Goal: Book appointment/travel/reservation

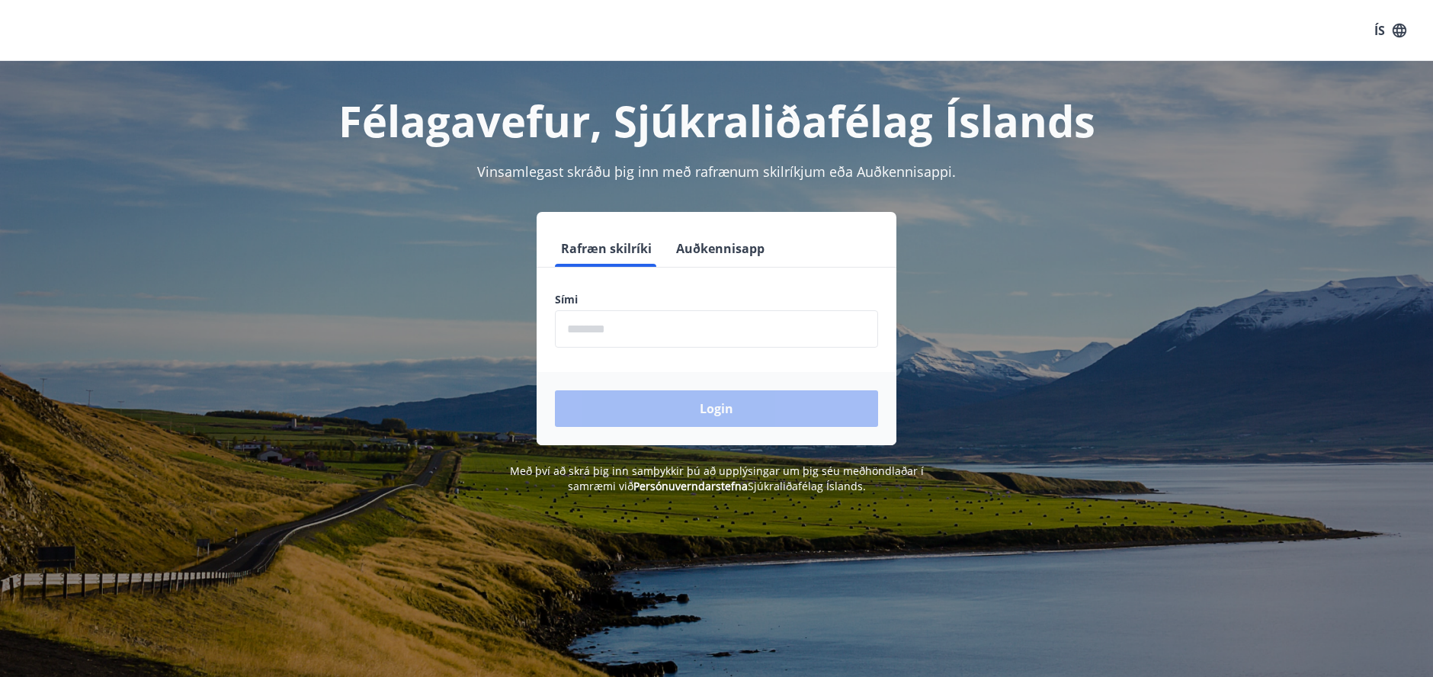
click at [677, 332] on input "phone" at bounding box center [716, 328] width 323 height 37
type input "********"
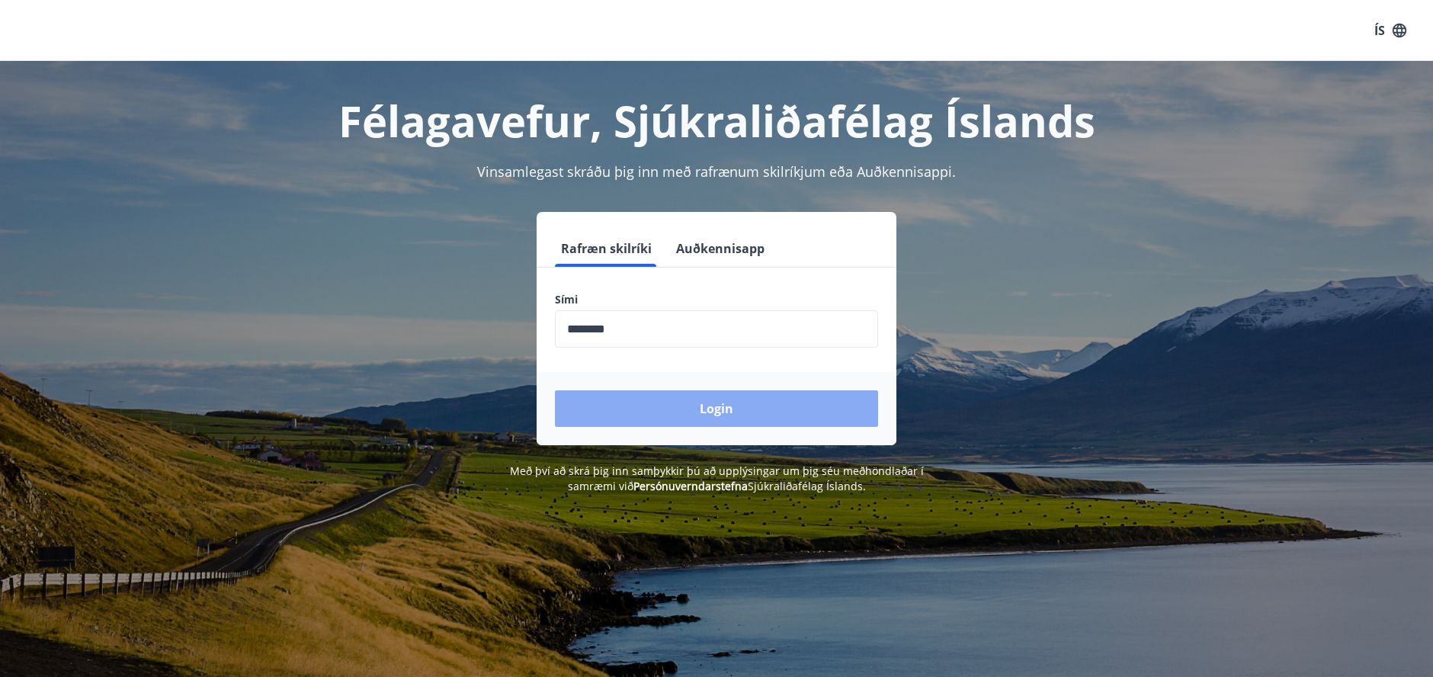
click at [680, 413] on button "Login" at bounding box center [716, 408] width 323 height 37
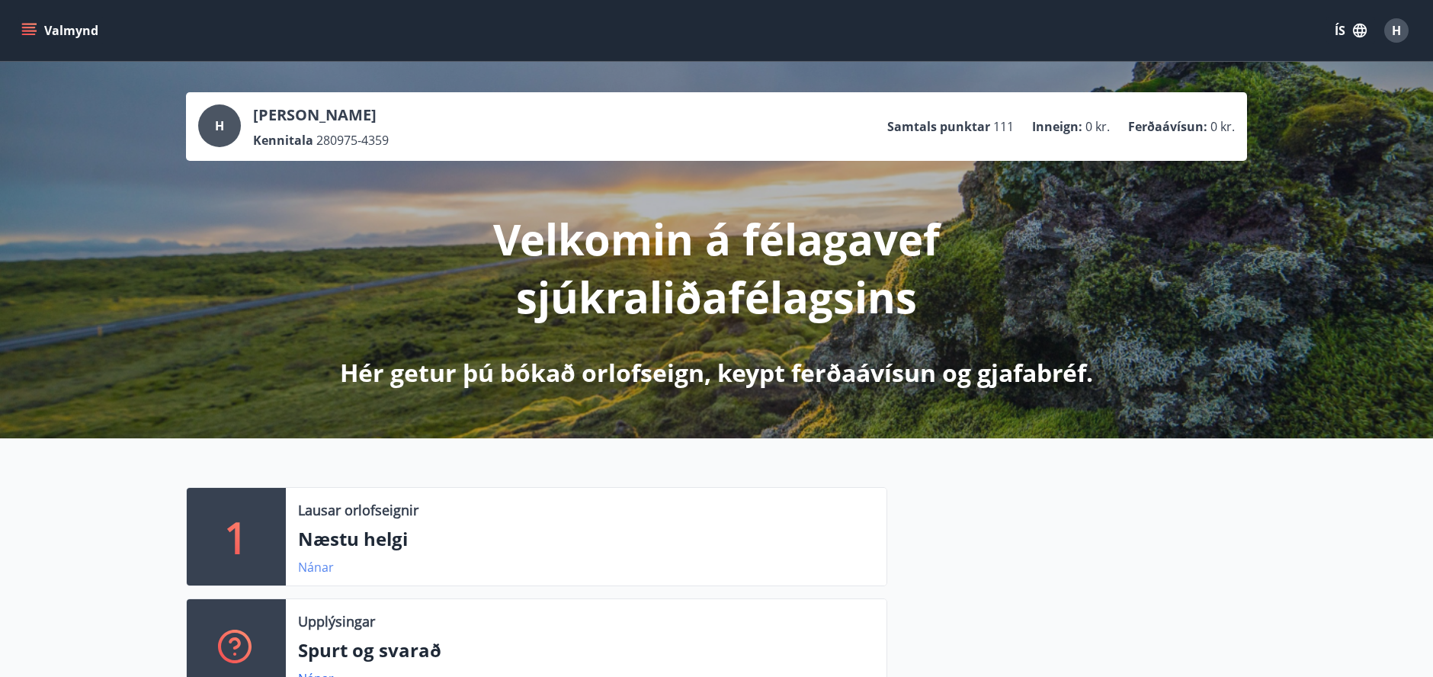
click at [316, 564] on link "Nánar" at bounding box center [316, 567] width 36 height 17
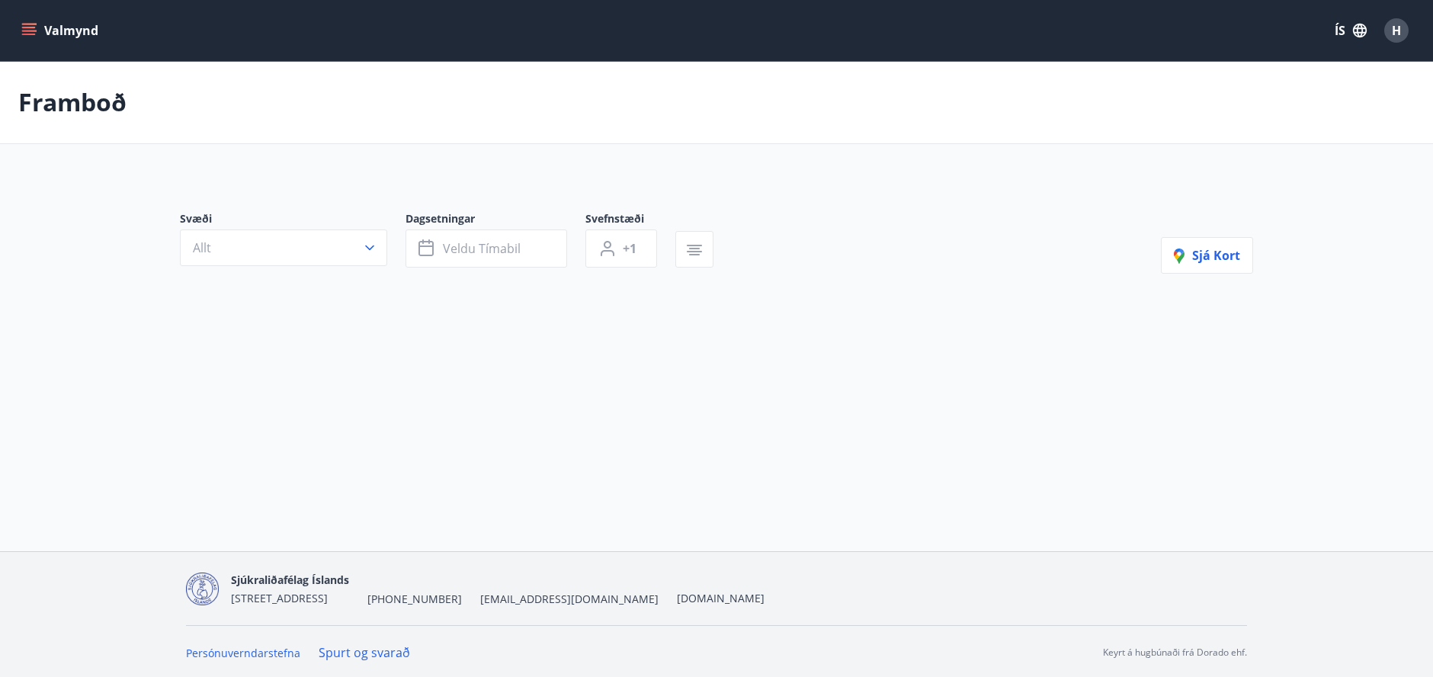
type input "*"
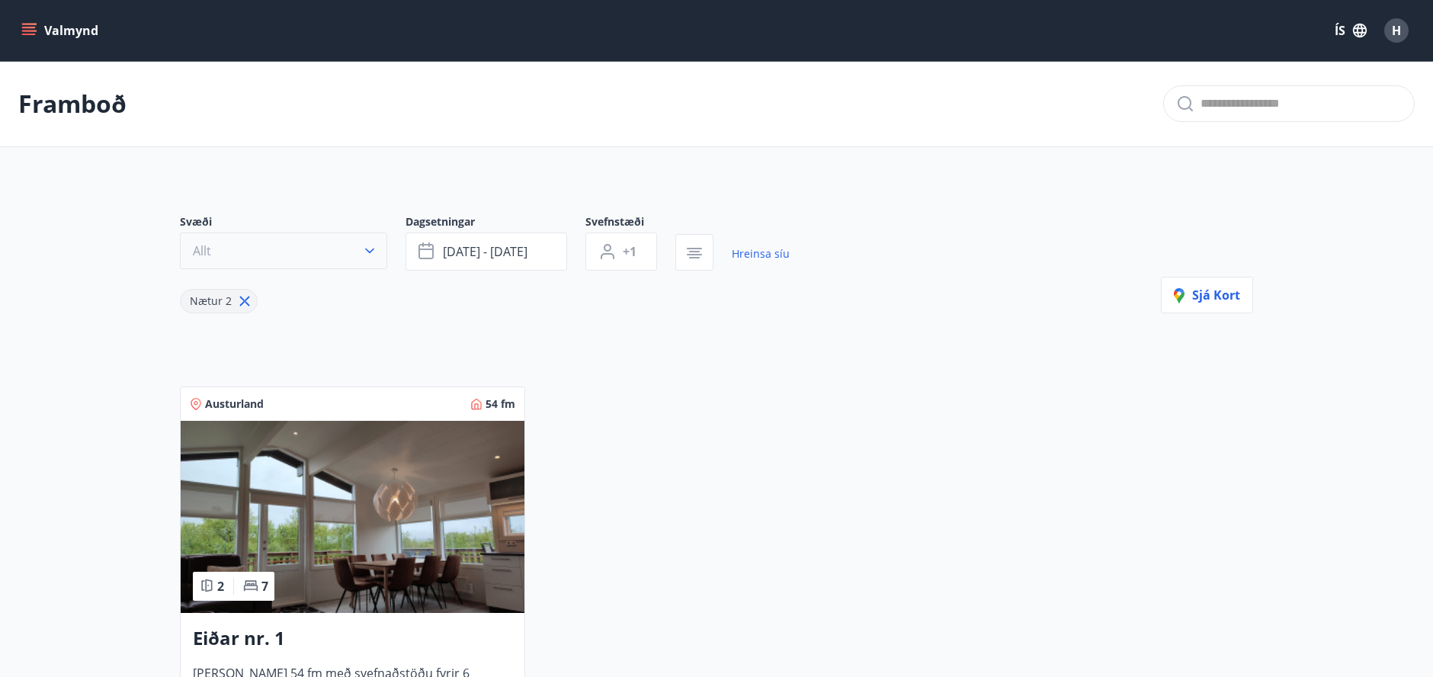
click at [372, 250] on icon "button" at bounding box center [369, 250] width 9 height 5
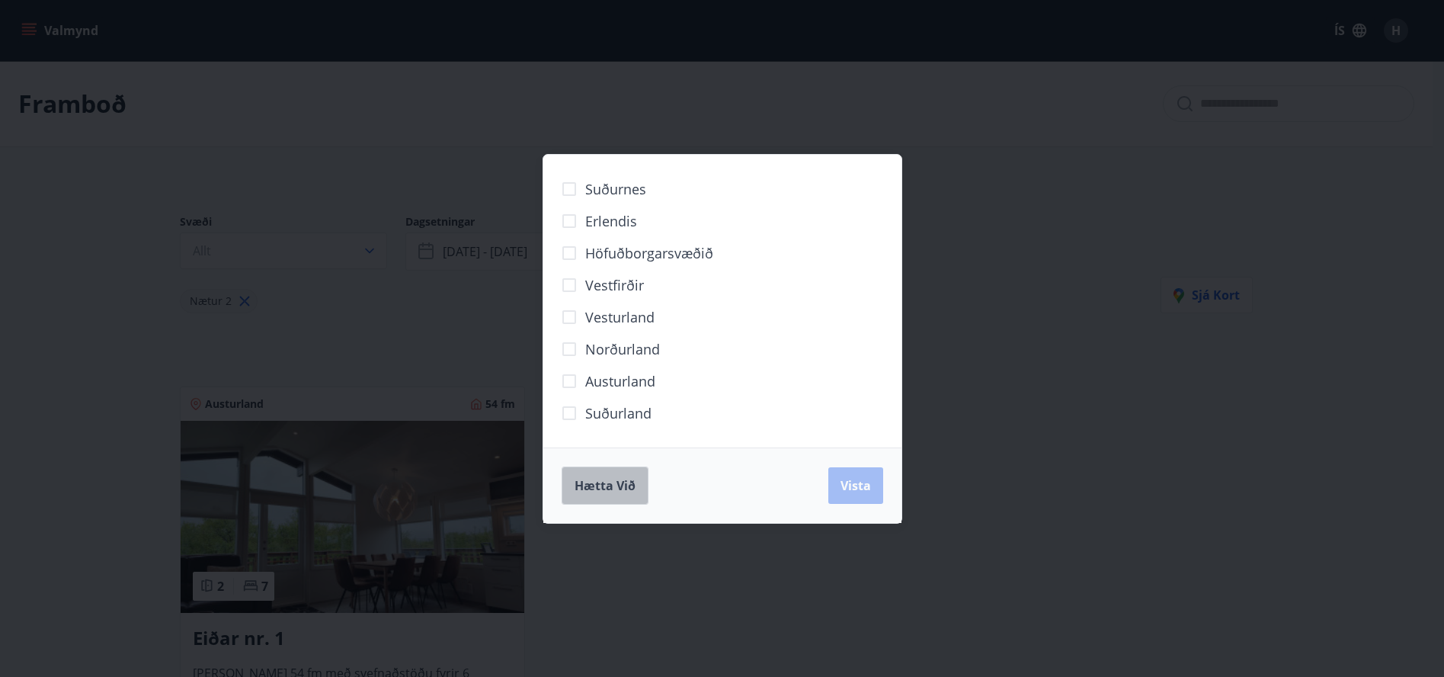
click at [585, 484] on span "Hætta við" at bounding box center [605, 485] width 61 height 17
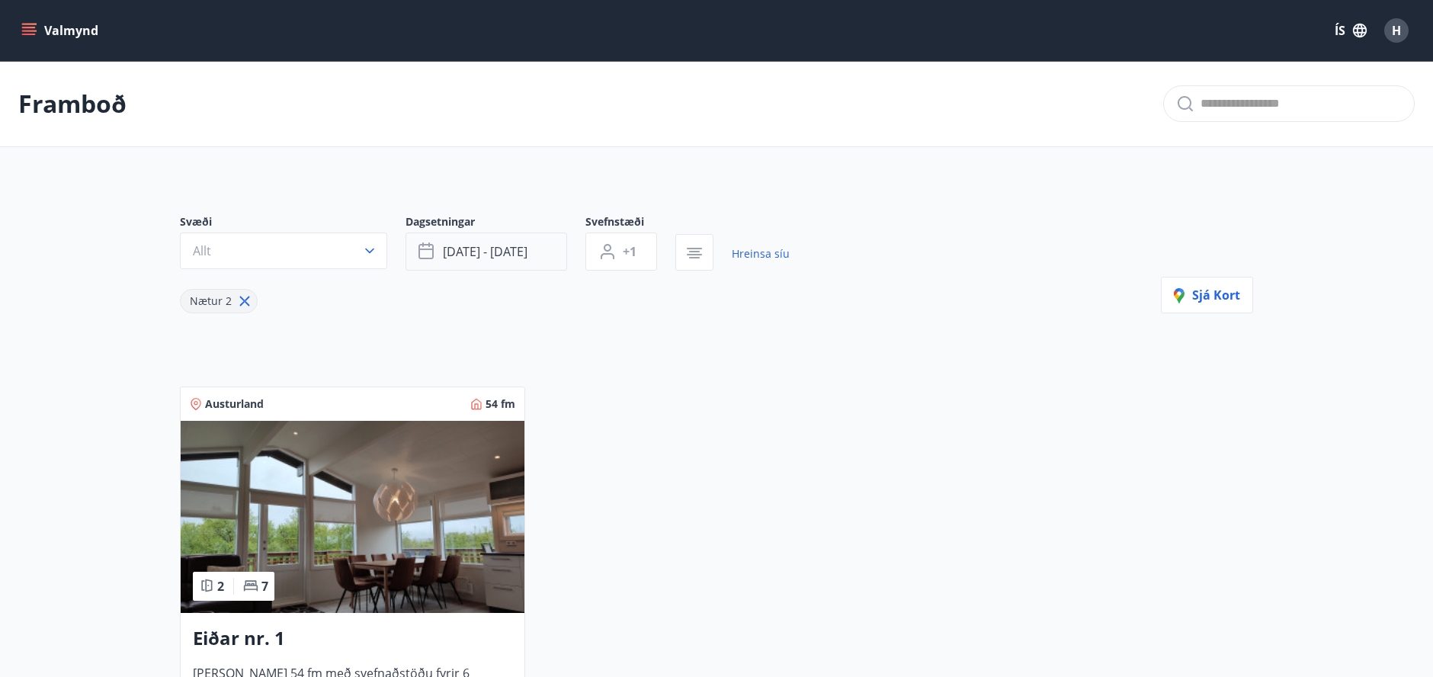
click at [502, 256] on span "[DATE] - [DATE]" at bounding box center [485, 251] width 85 height 17
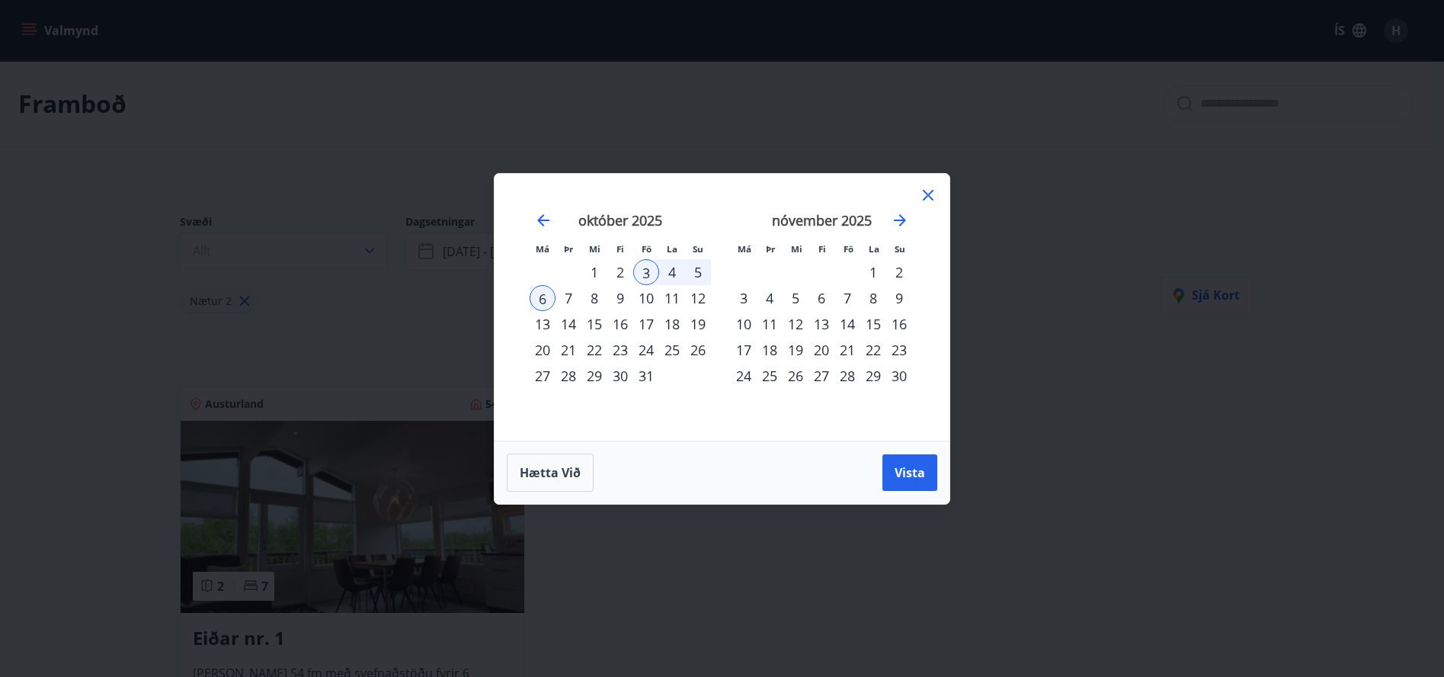
click at [650, 302] on div "10" at bounding box center [646, 298] width 26 height 26
click at [698, 300] on div "12" at bounding box center [698, 298] width 26 height 26
click at [644, 269] on div "3" at bounding box center [646, 272] width 26 height 26
click at [931, 199] on icon at bounding box center [928, 195] width 18 height 18
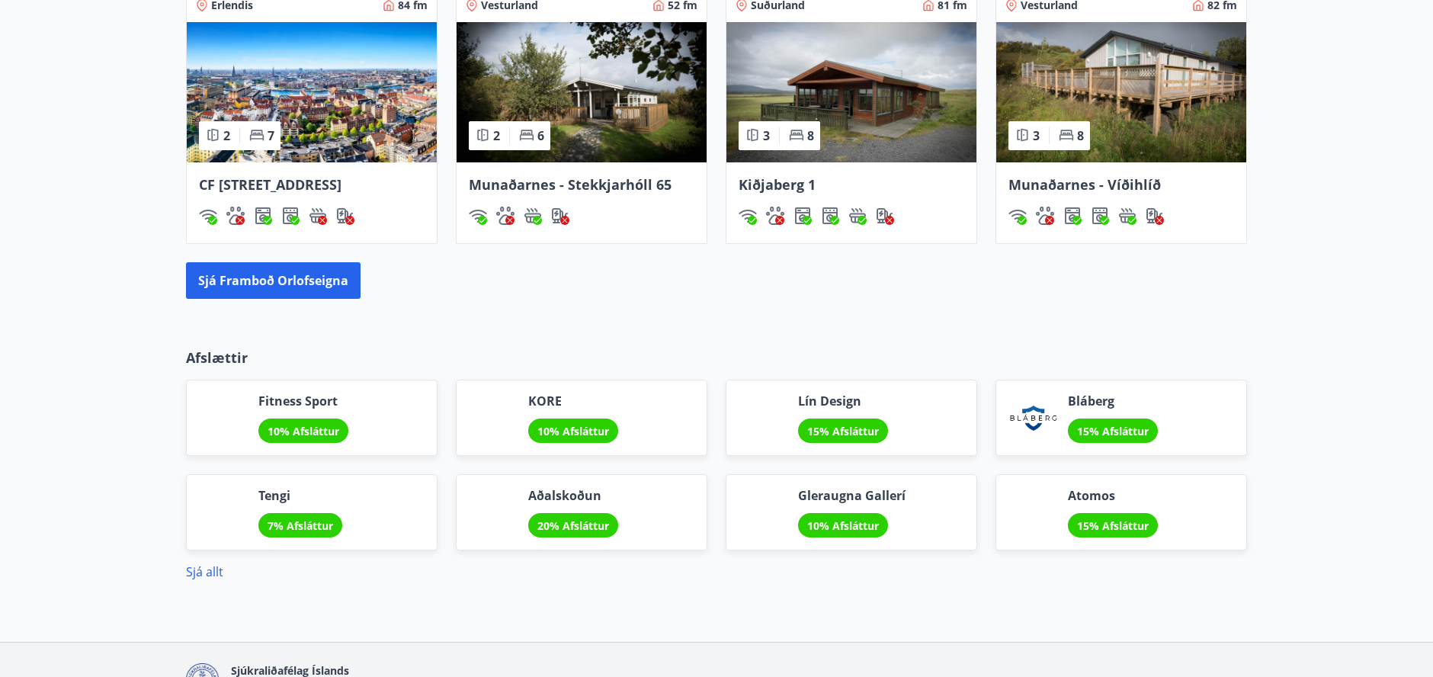
scroll to position [1143, 0]
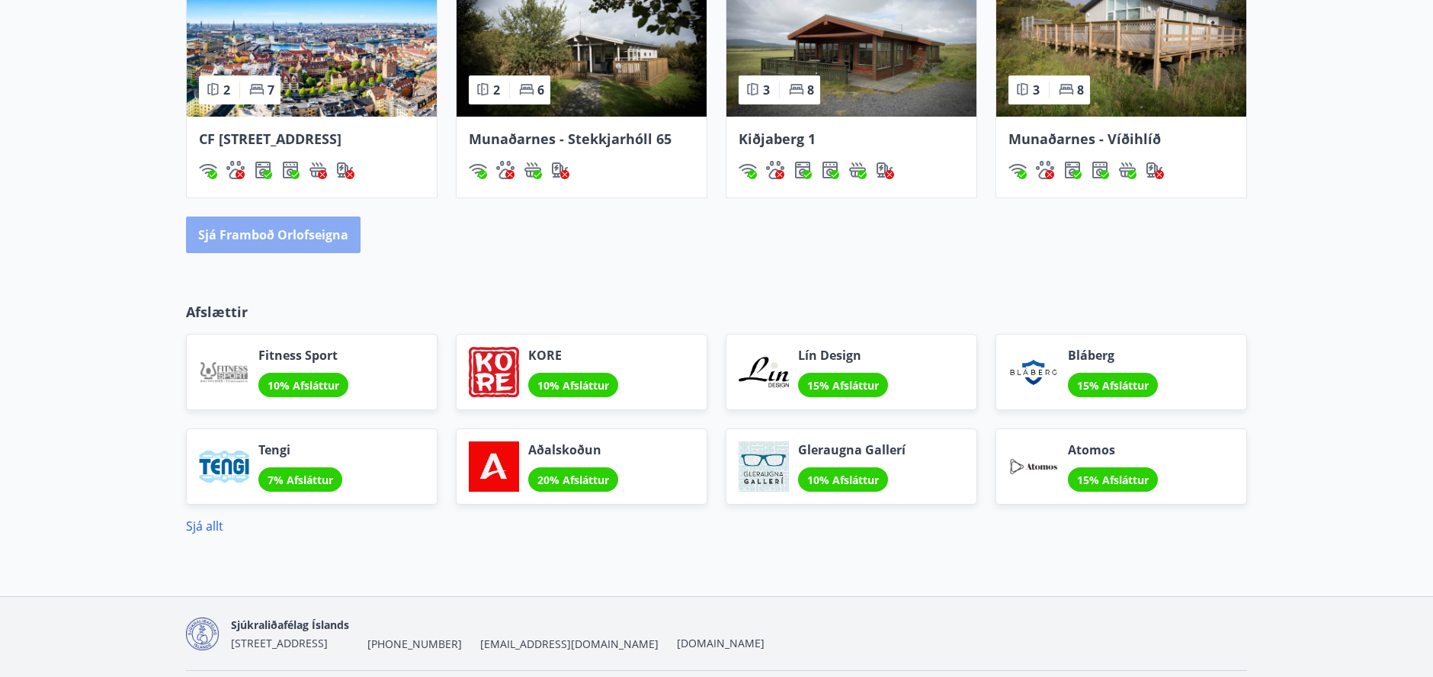
click at [343, 253] on button "Sjá framboð orlofseigna" at bounding box center [273, 234] width 175 height 37
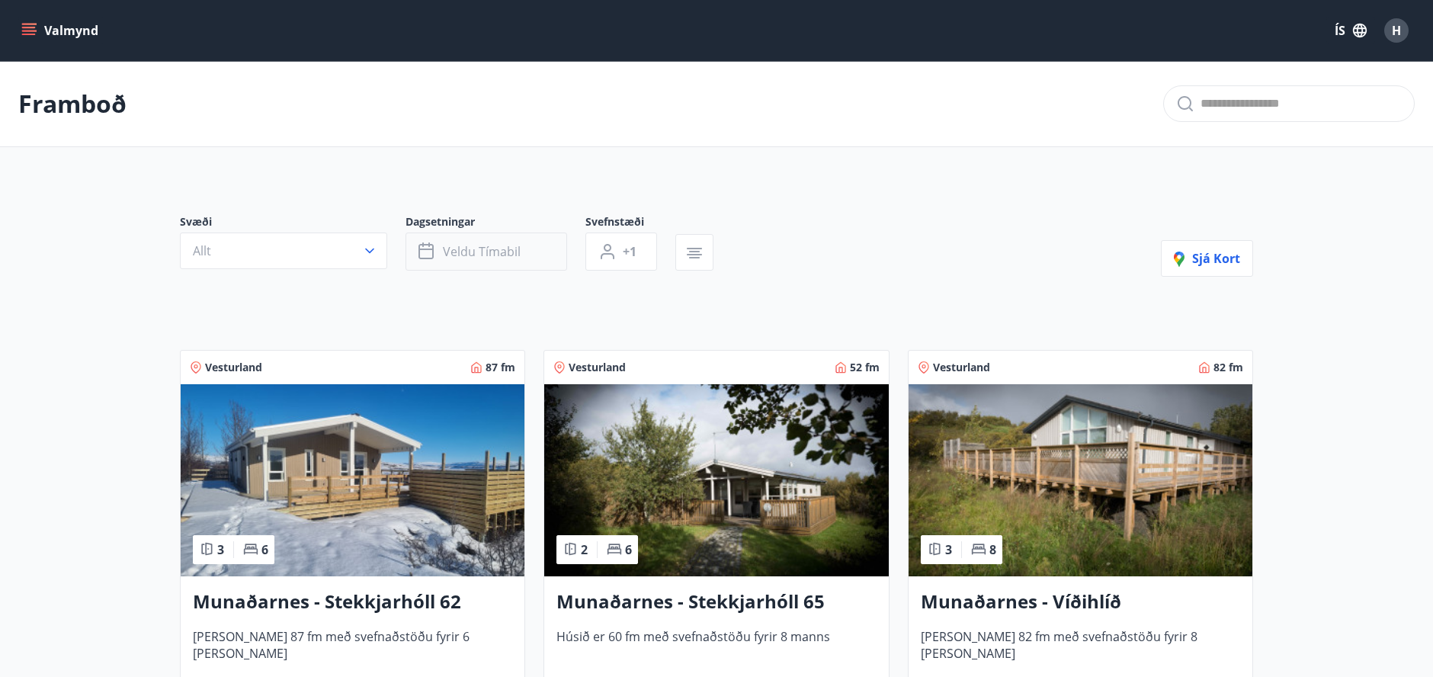
click at [491, 255] on span "Veldu tímabil" at bounding box center [482, 251] width 78 height 17
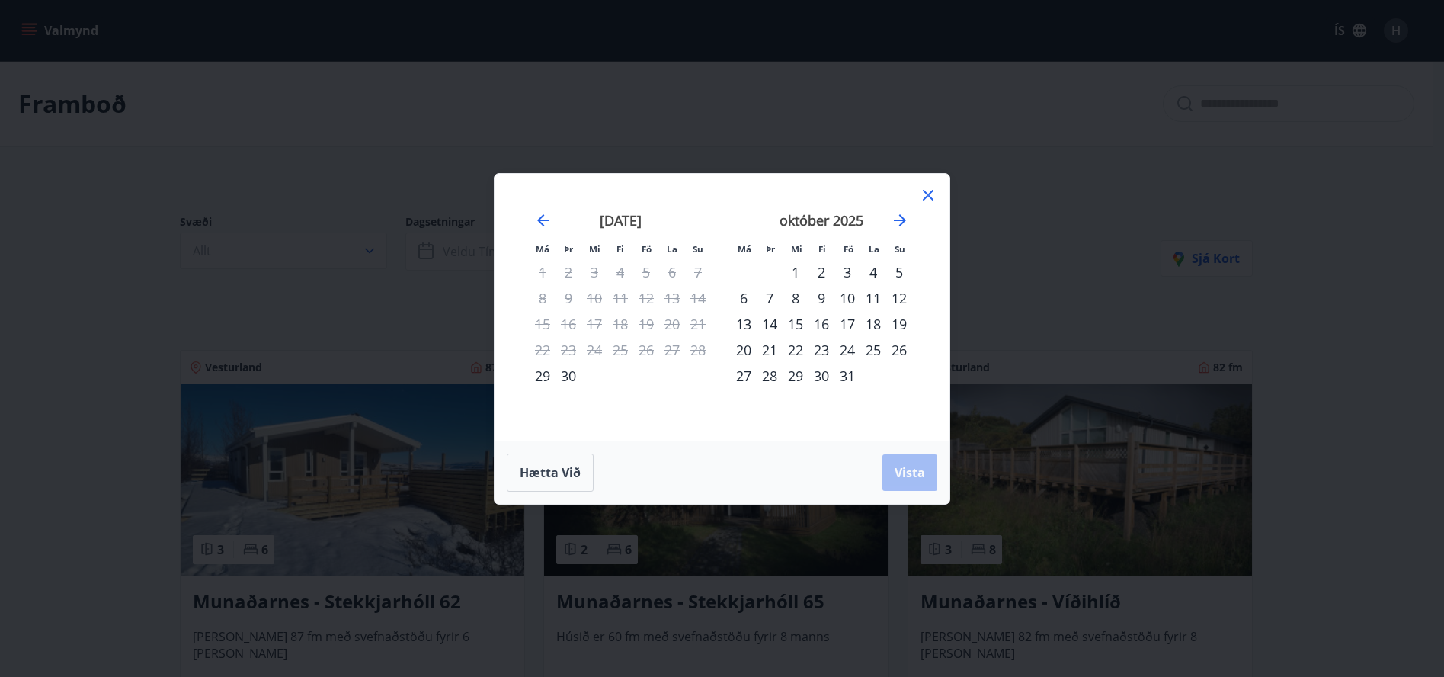
click at [841, 274] on div "3" at bounding box center [848, 272] width 26 height 26
click at [899, 270] on div "5" at bounding box center [899, 272] width 26 height 26
click at [906, 479] on span "Vista" at bounding box center [910, 472] width 30 height 17
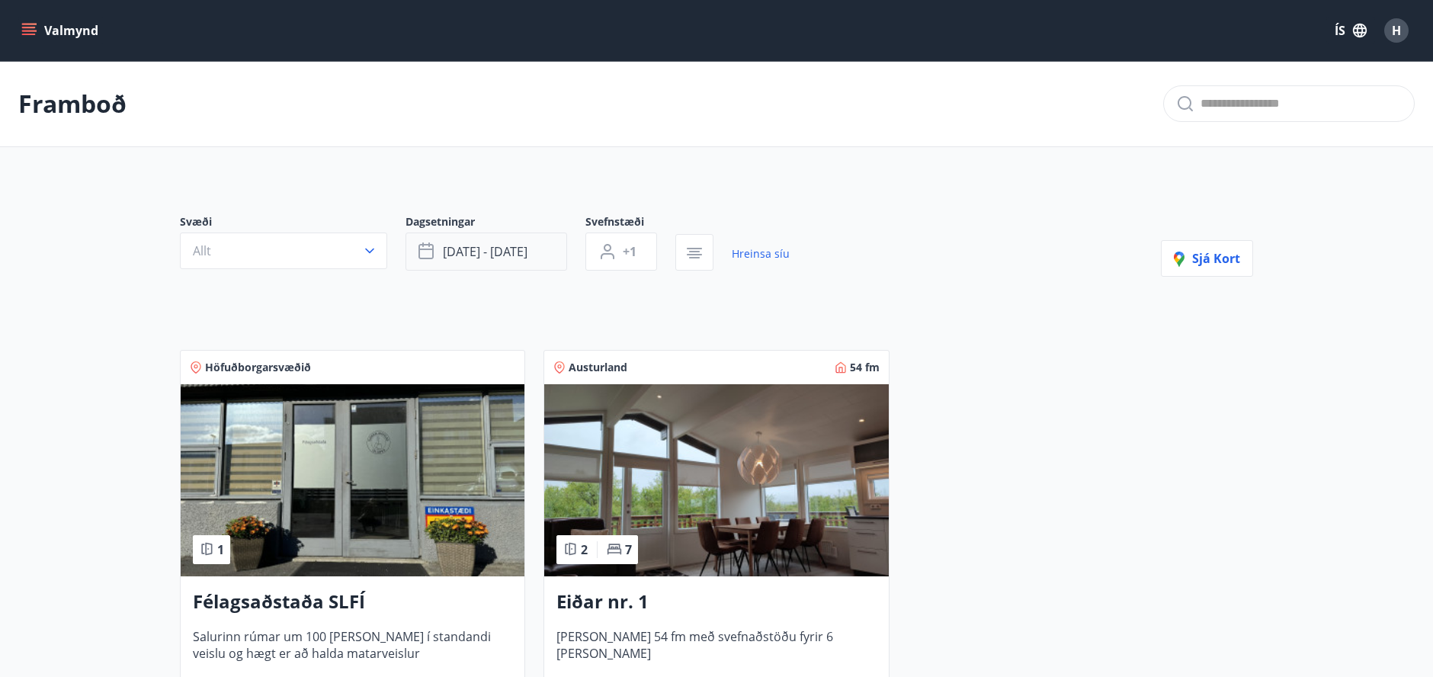
click at [532, 261] on button "[DATE] - [DATE]" at bounding box center [487, 251] width 162 height 38
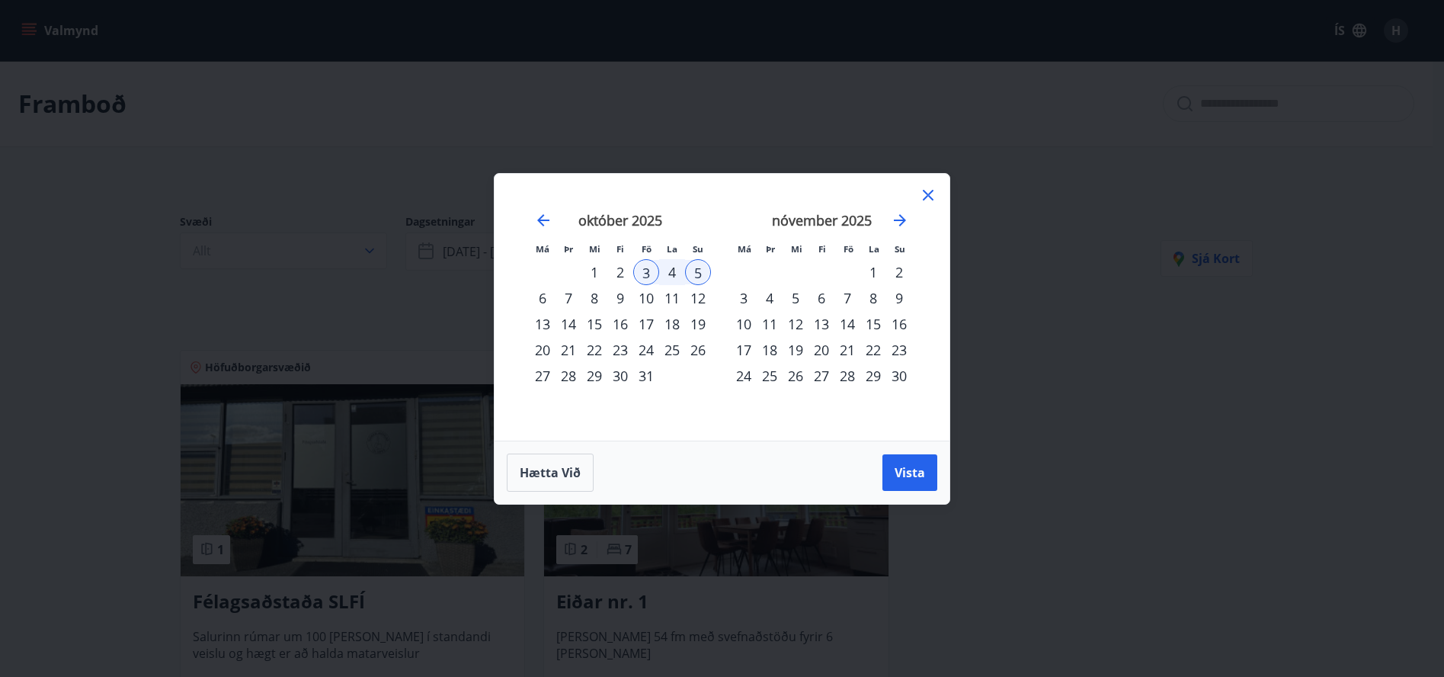
click at [648, 322] on div "17" at bounding box center [646, 324] width 26 height 26
click at [701, 326] on div "19" at bounding box center [698, 324] width 26 height 26
click at [914, 472] on span "Vista" at bounding box center [910, 472] width 30 height 17
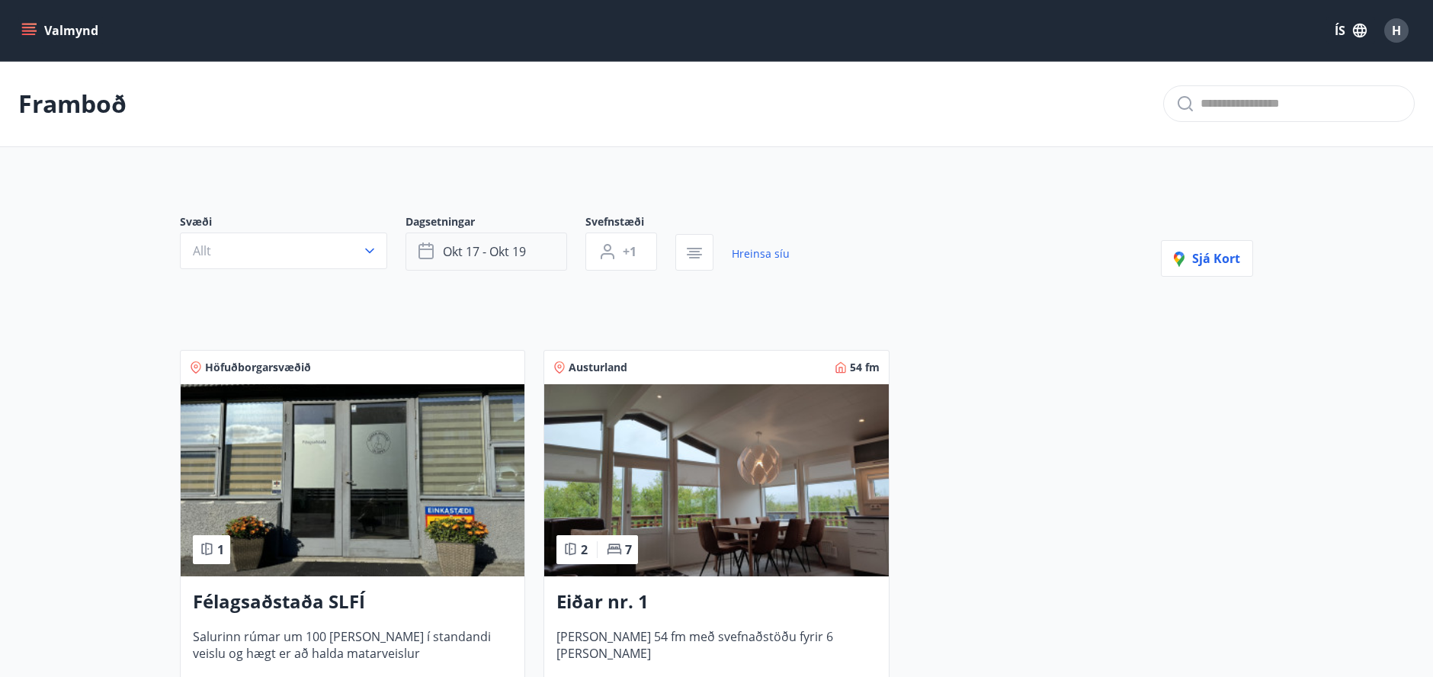
click at [506, 257] on span "okt 17 - okt 19" at bounding box center [484, 251] width 83 height 17
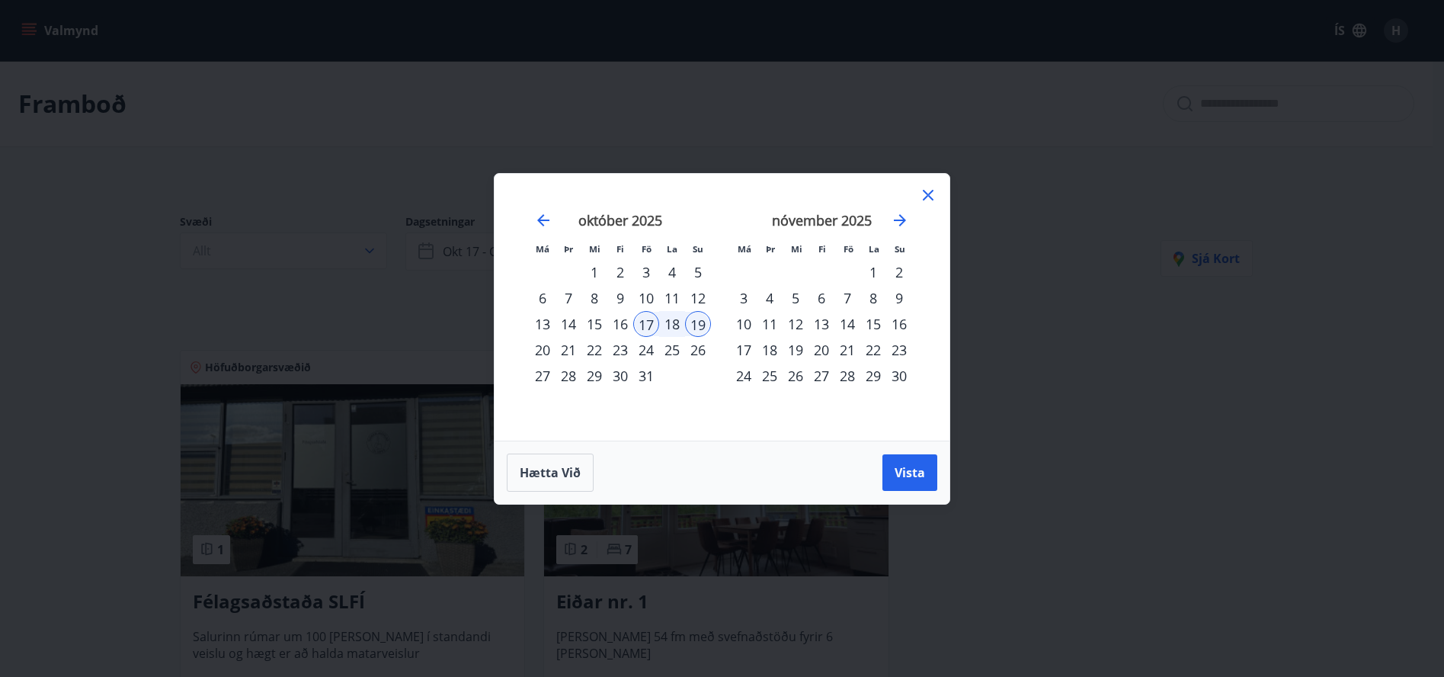
click at [652, 352] on div "24" at bounding box center [646, 350] width 26 height 26
click at [697, 352] on div "26" at bounding box center [698, 350] width 26 height 26
click at [922, 473] on span "Vista" at bounding box center [910, 472] width 30 height 17
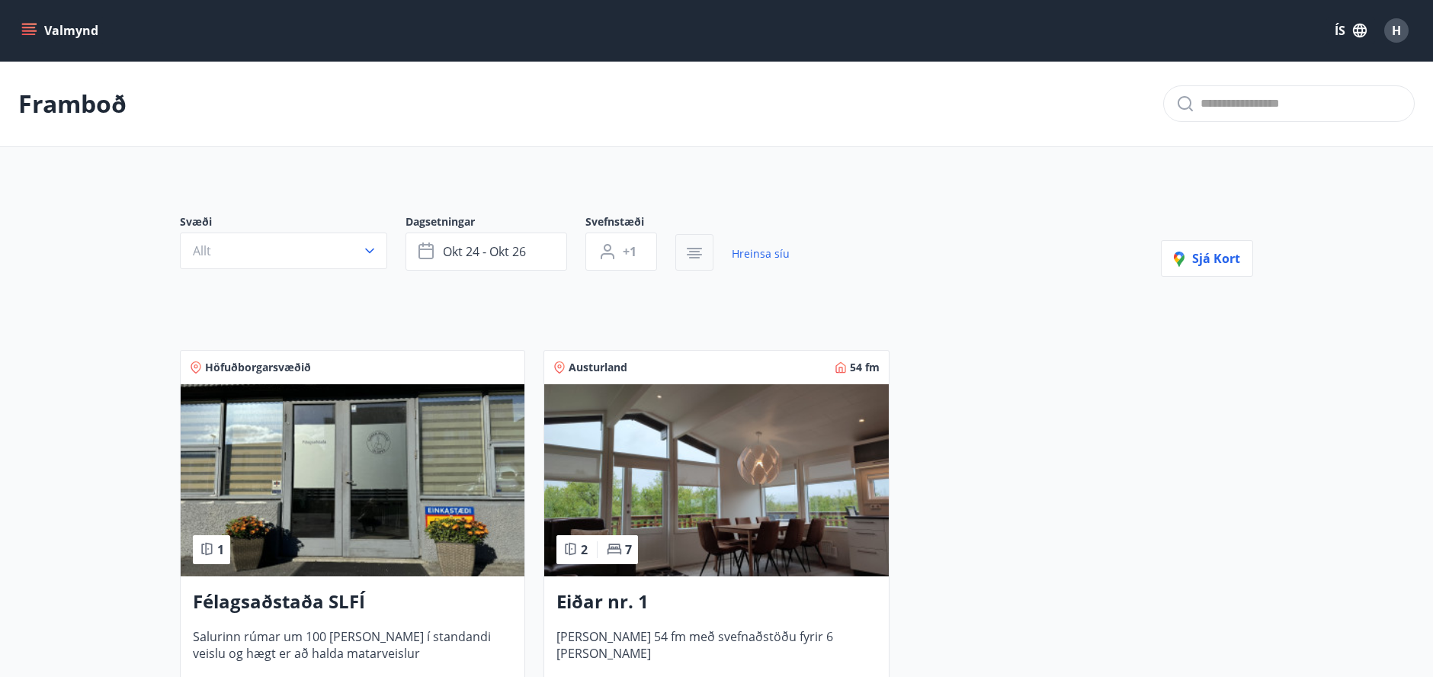
click at [688, 261] on icon "button" at bounding box center [694, 253] width 18 height 18
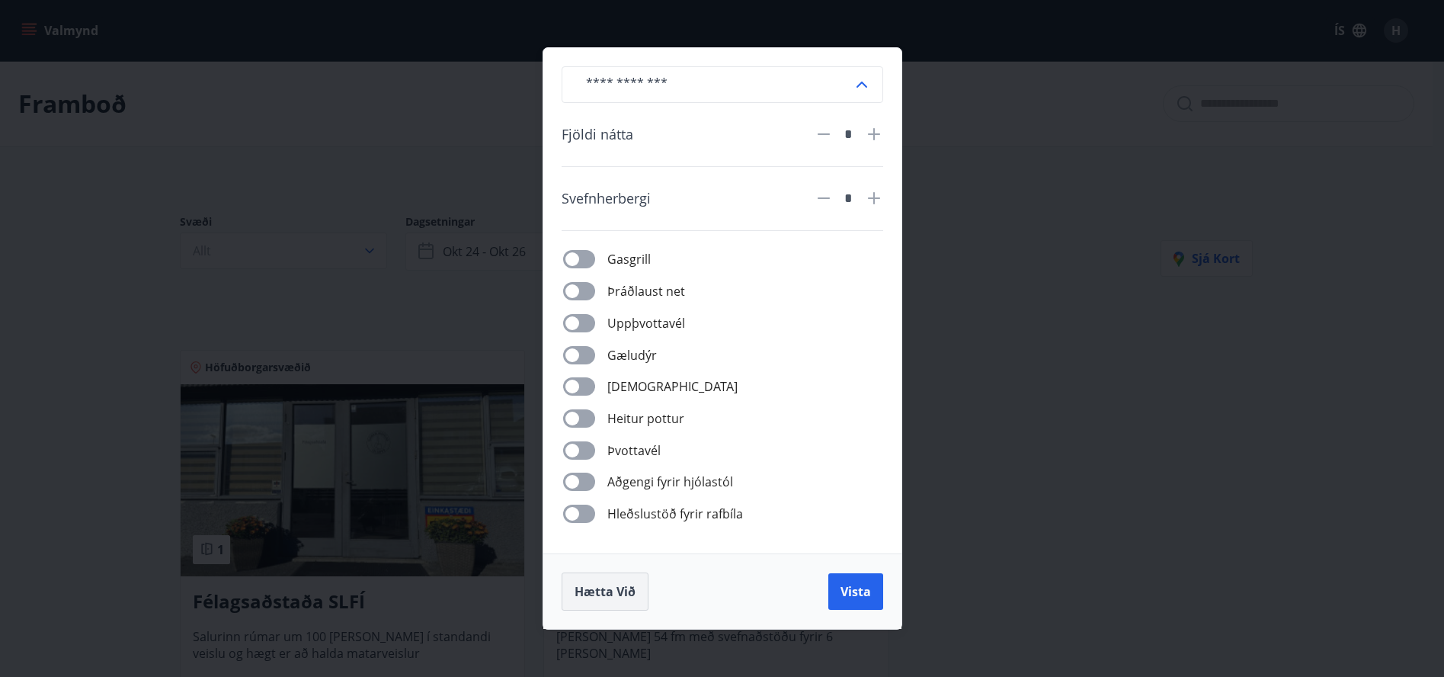
click at [598, 589] on span "Hætta við" at bounding box center [605, 591] width 61 height 17
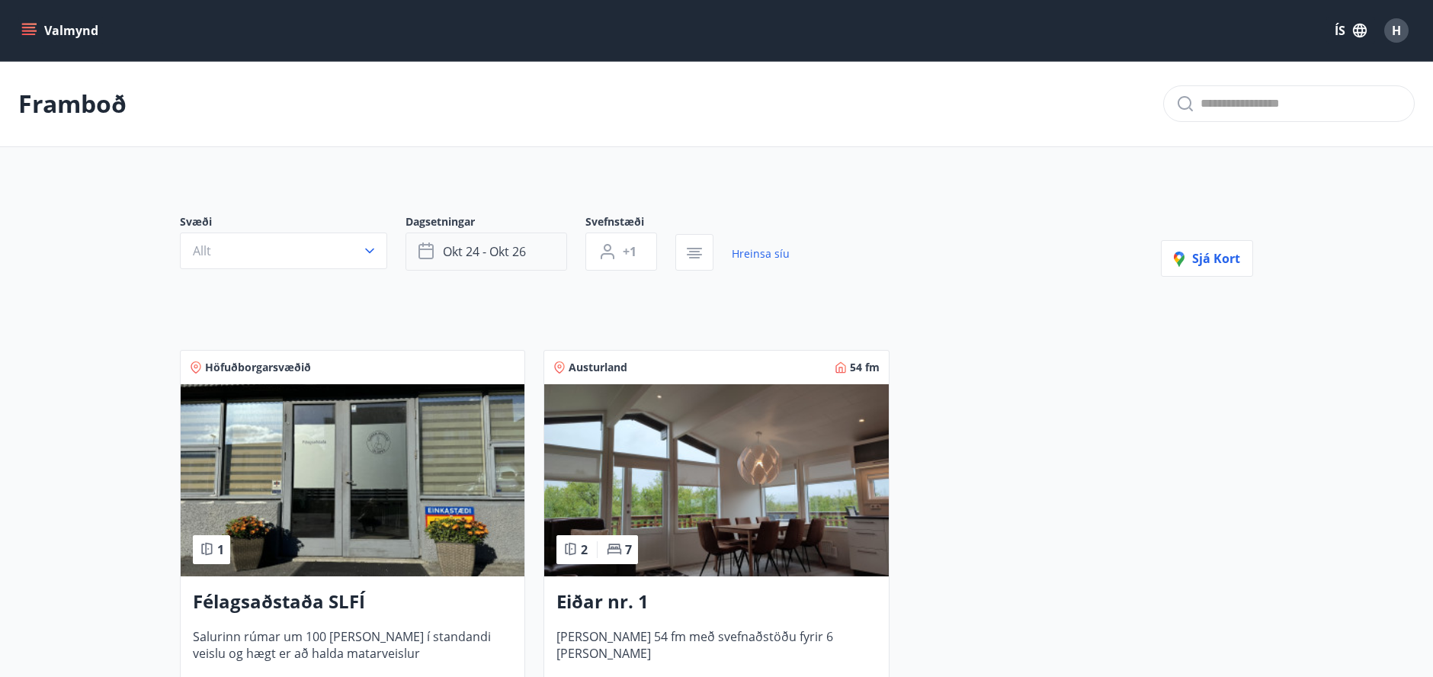
click at [502, 247] on span "okt 24 - okt 26" at bounding box center [484, 251] width 83 height 17
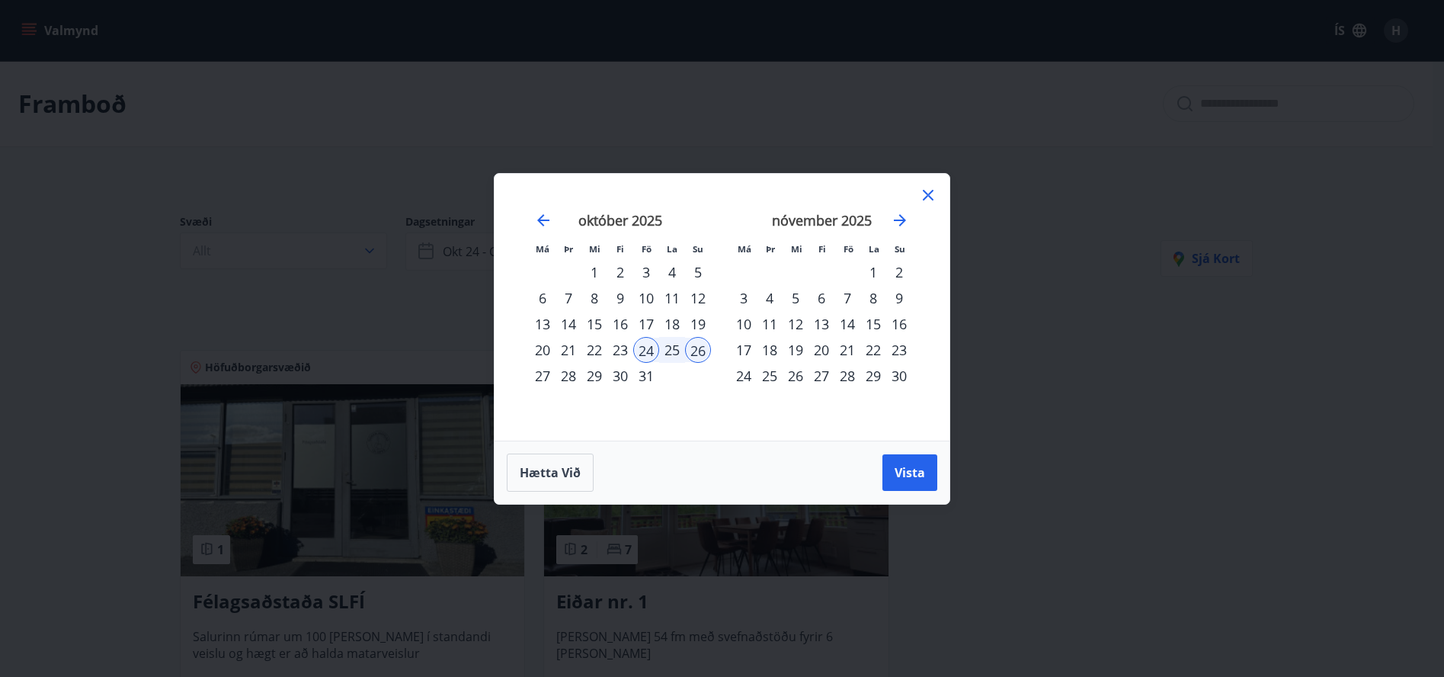
click at [646, 377] on div "31" at bounding box center [646, 376] width 26 height 26
click at [901, 275] on div "2" at bounding box center [899, 272] width 26 height 26
click at [896, 464] on span "Vista" at bounding box center [910, 472] width 30 height 17
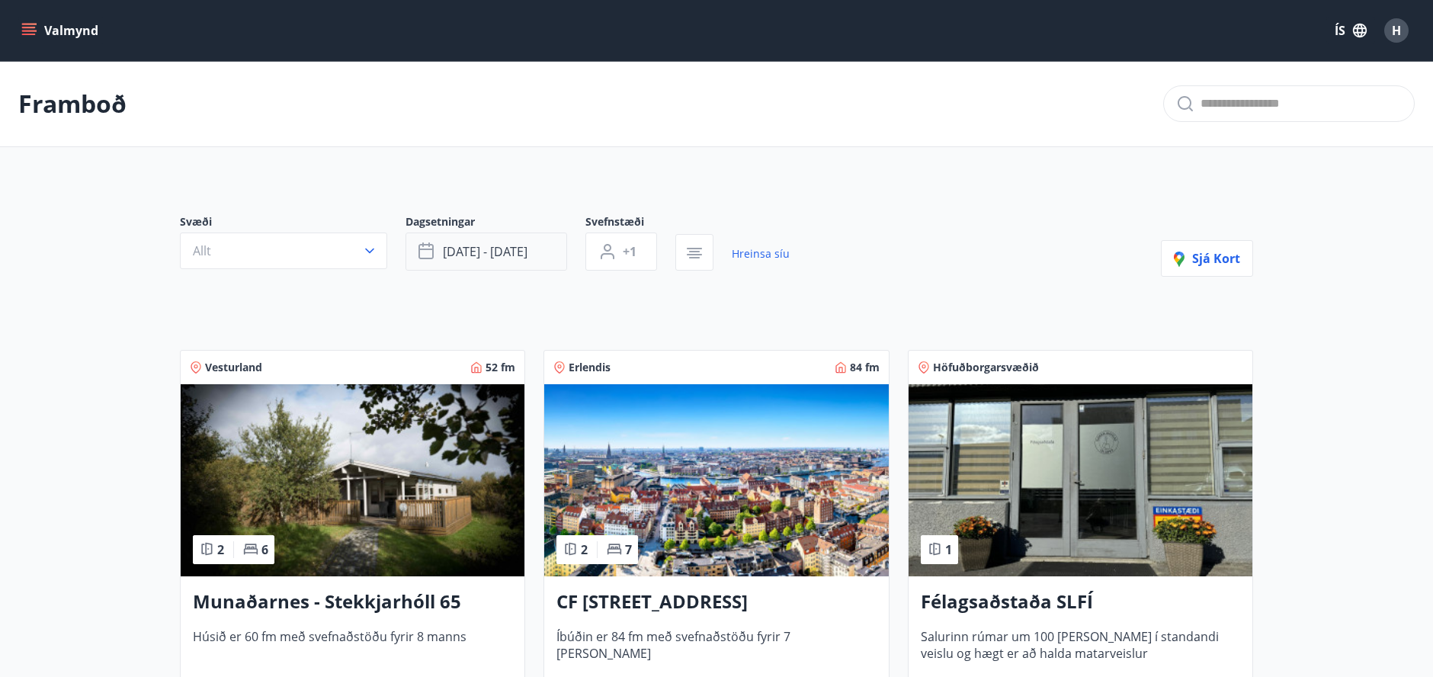
click at [510, 252] on span "[DATE] - [DATE]" at bounding box center [485, 251] width 85 height 17
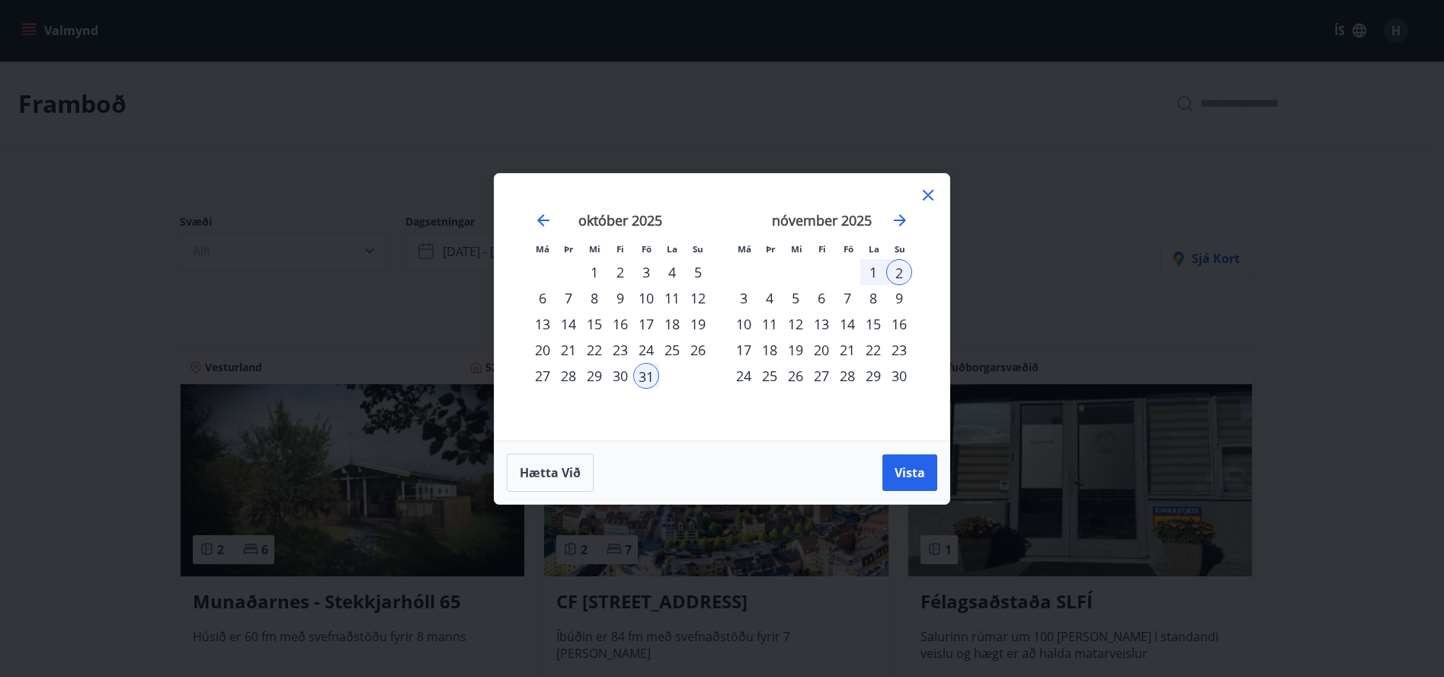
click at [845, 350] on div "21" at bounding box center [848, 350] width 26 height 26
click at [899, 350] on div "23" at bounding box center [899, 350] width 26 height 26
click at [901, 472] on span "Vista" at bounding box center [910, 472] width 30 height 17
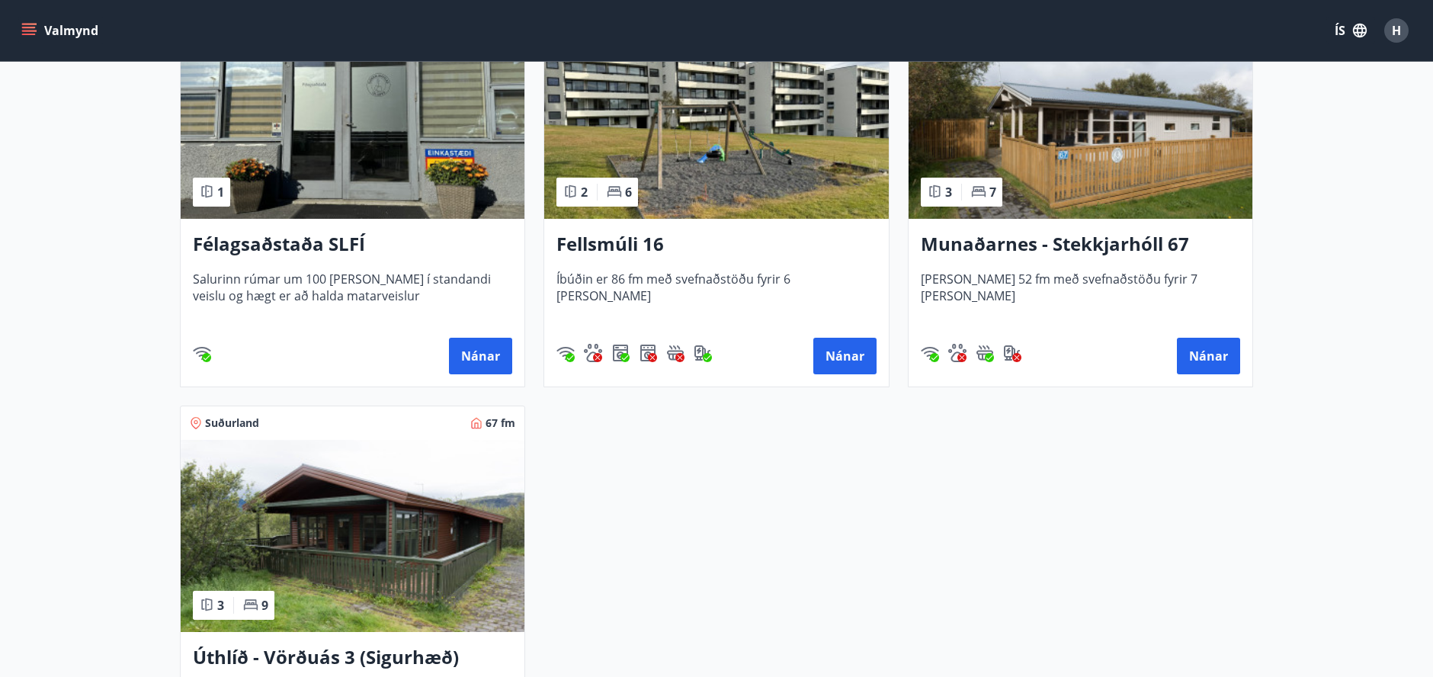
scroll to position [149, 0]
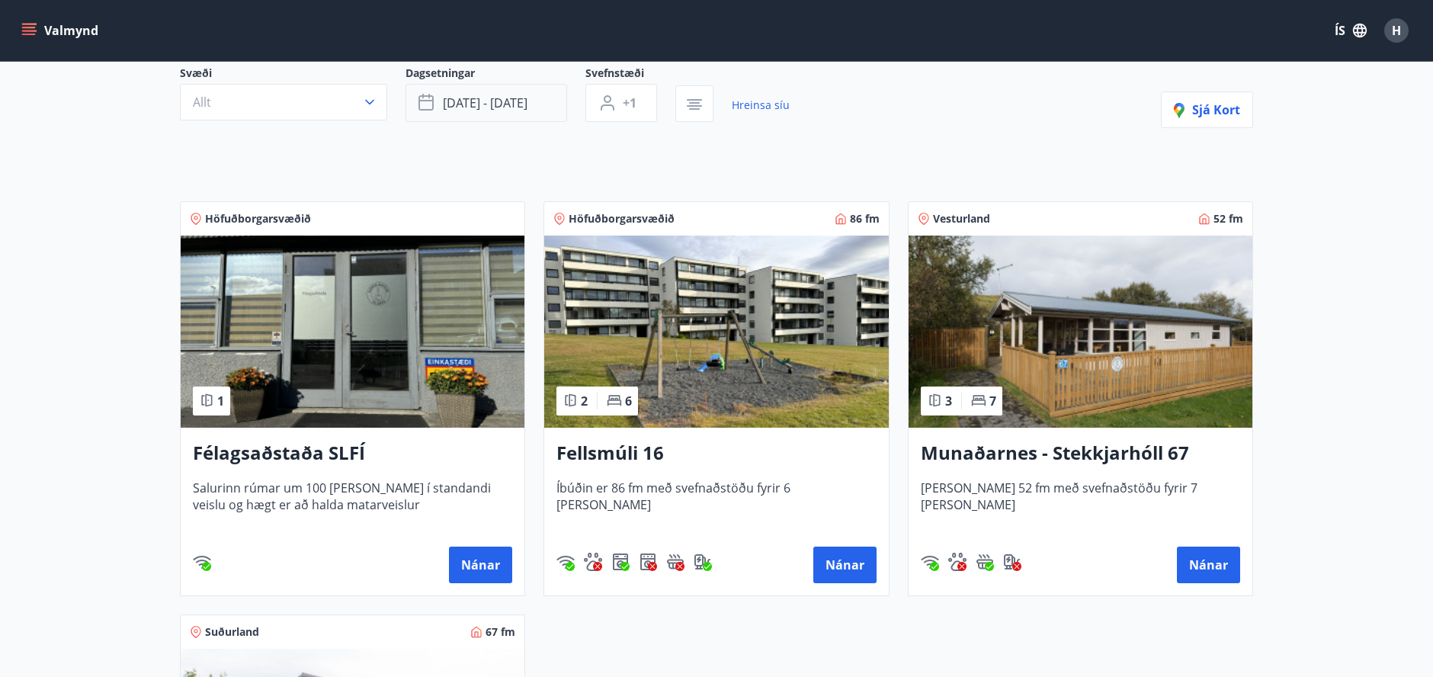
click at [518, 101] on span "[DATE] - [DATE]" at bounding box center [485, 103] width 85 height 17
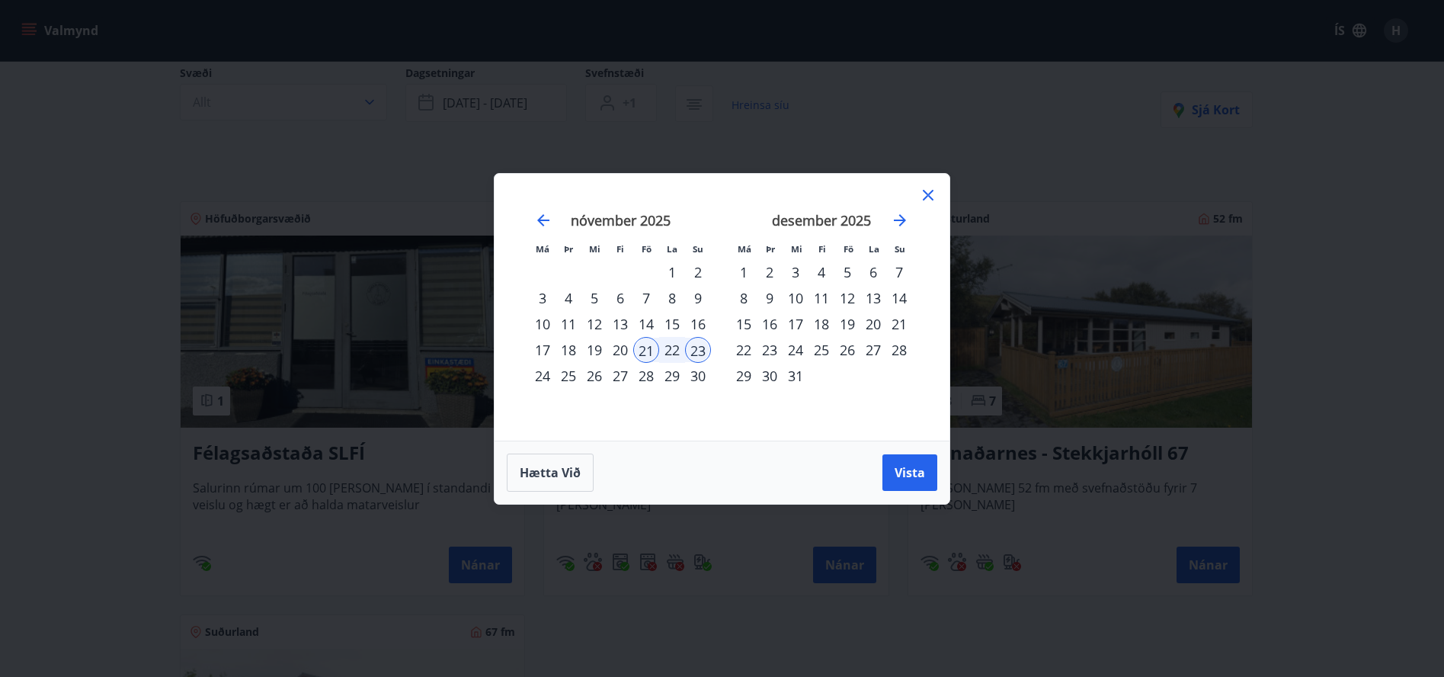
click at [649, 301] on div "7" at bounding box center [646, 298] width 26 height 26
click at [691, 298] on div "9" at bounding box center [698, 298] width 26 height 26
click at [898, 474] on span "Vista" at bounding box center [910, 472] width 30 height 17
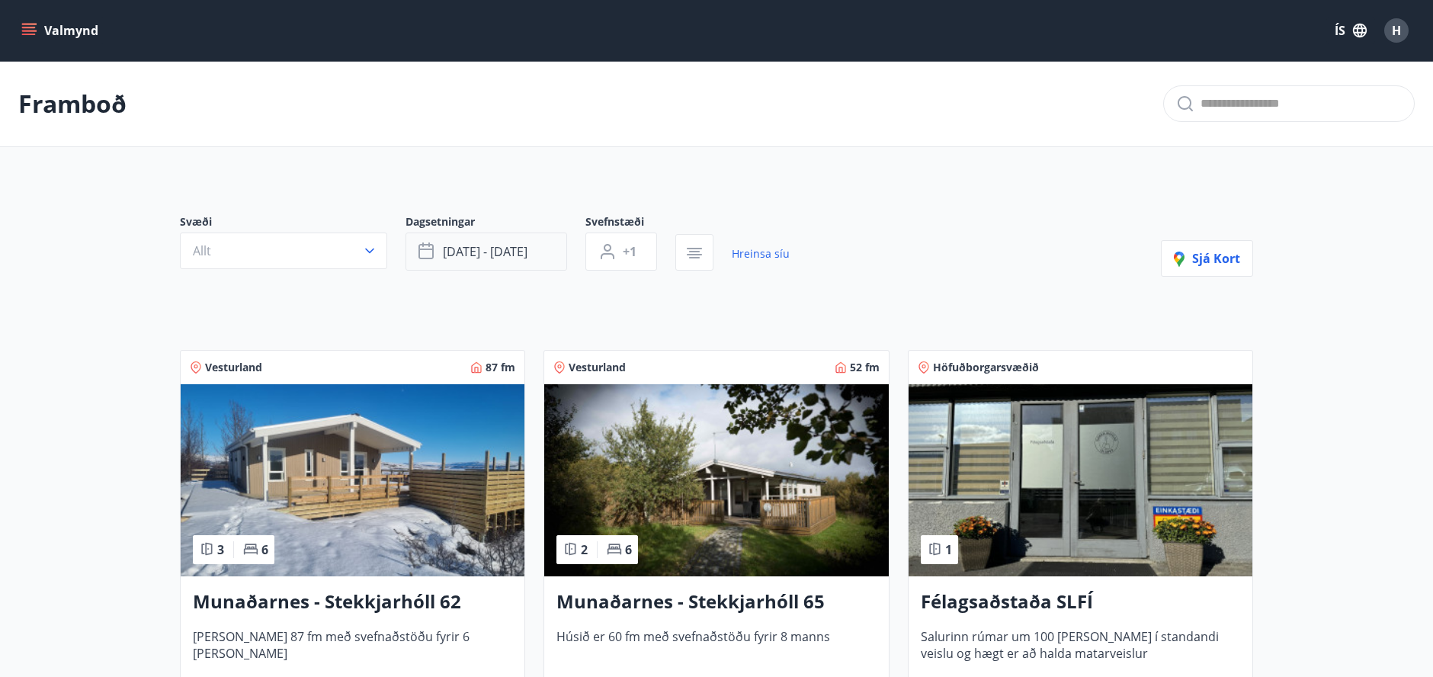
click at [483, 258] on span "[DATE] - [DATE]" at bounding box center [485, 251] width 85 height 17
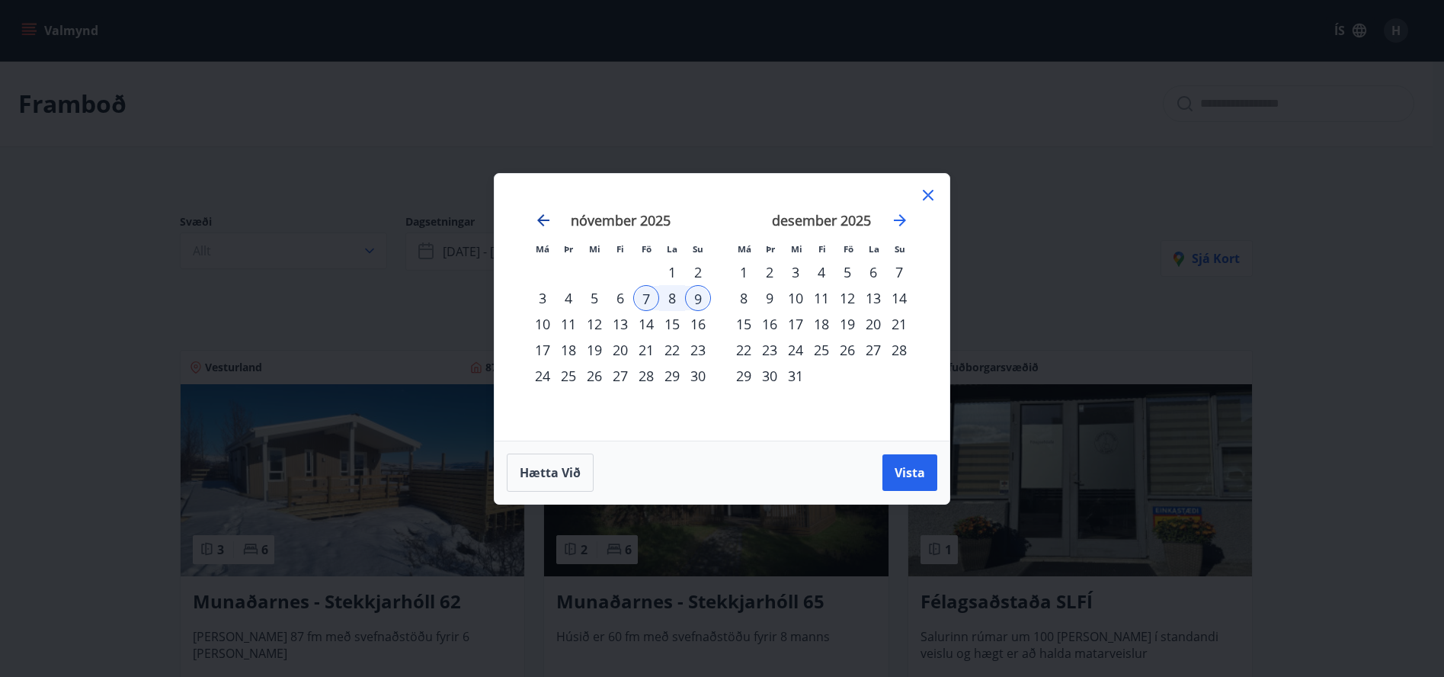
click at [543, 225] on icon "Move backward to switch to the previous month." at bounding box center [543, 220] width 12 height 12
click at [646, 345] on div "24" at bounding box center [646, 350] width 26 height 26
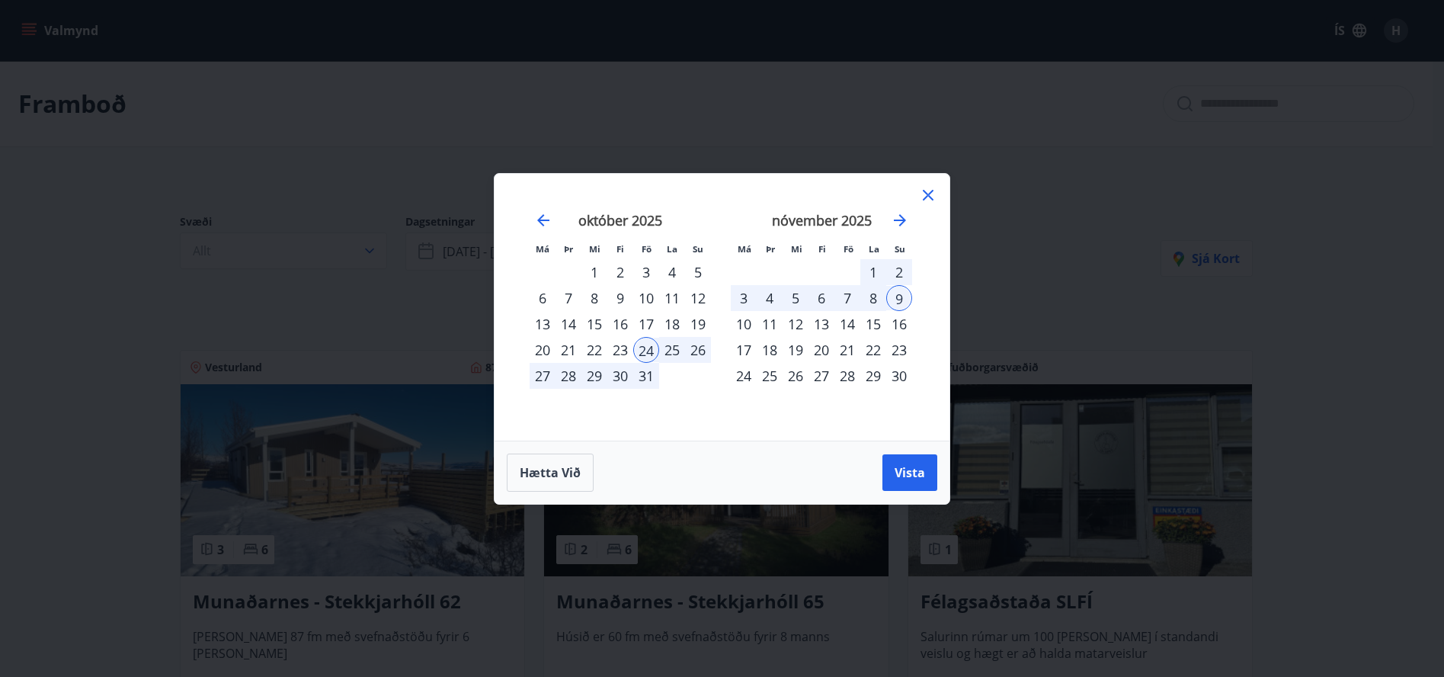
click at [693, 345] on div "26" at bounding box center [698, 350] width 26 height 26
click at [906, 472] on span "Vista" at bounding box center [910, 472] width 30 height 17
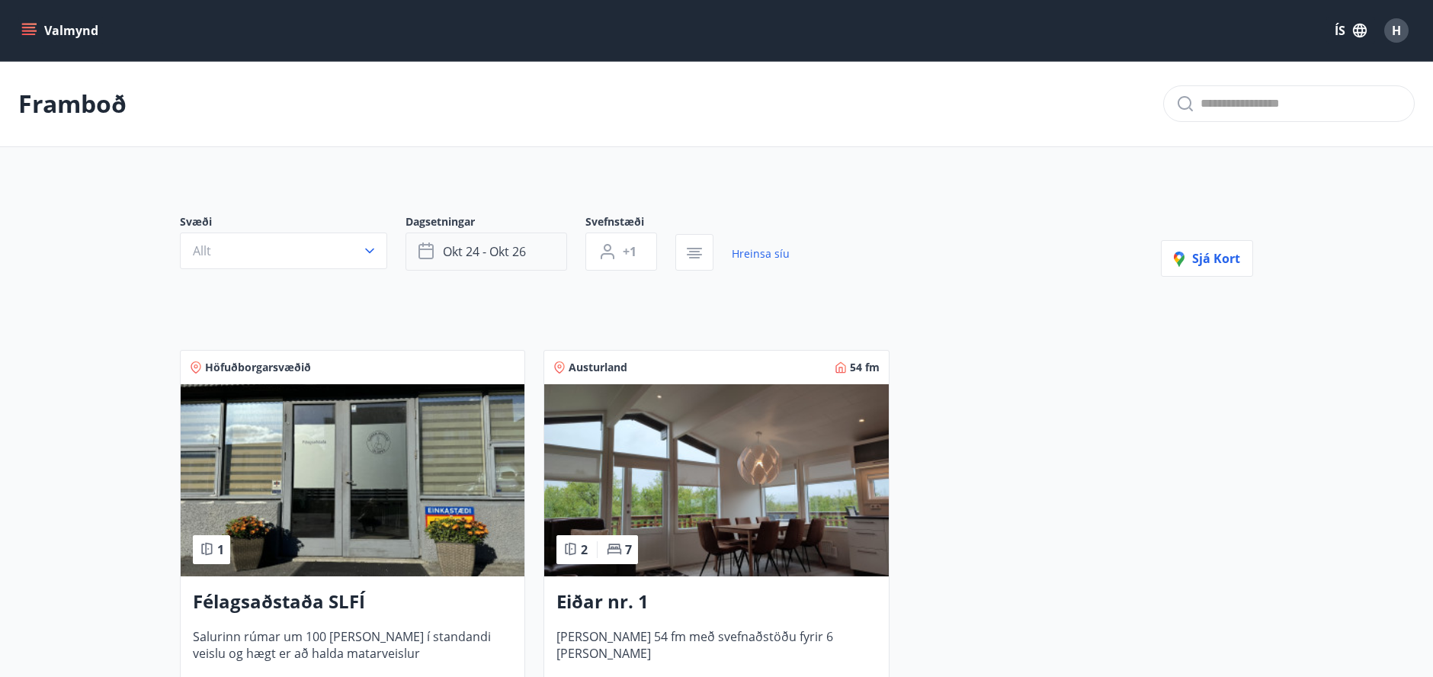
click at [508, 248] on span "okt 24 - okt 26" at bounding box center [484, 251] width 83 height 17
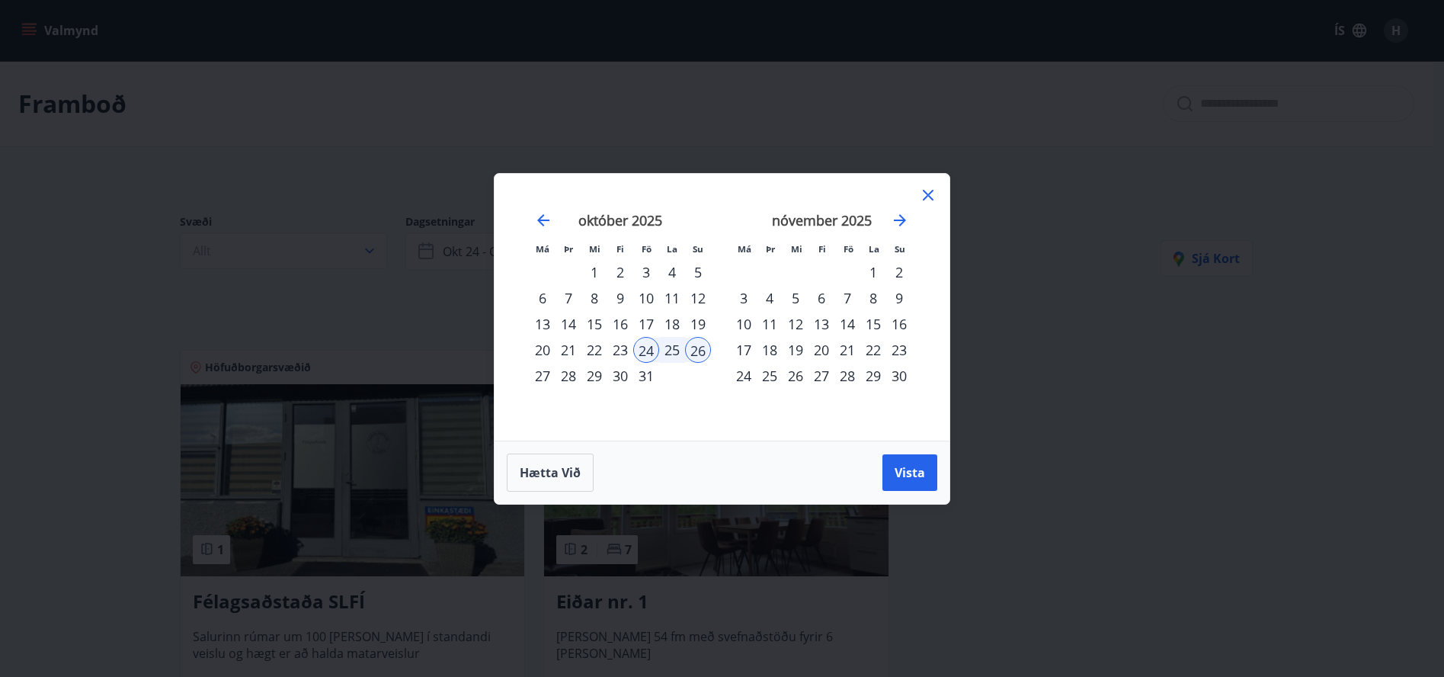
drag, startPoint x: 649, startPoint y: 377, endPoint x: 742, endPoint y: 298, distance: 121.7
click at [649, 375] on div "31" at bounding box center [646, 376] width 26 height 26
click at [899, 273] on div "2" at bounding box center [899, 272] width 26 height 26
click at [907, 466] on span "Vista" at bounding box center [910, 472] width 30 height 17
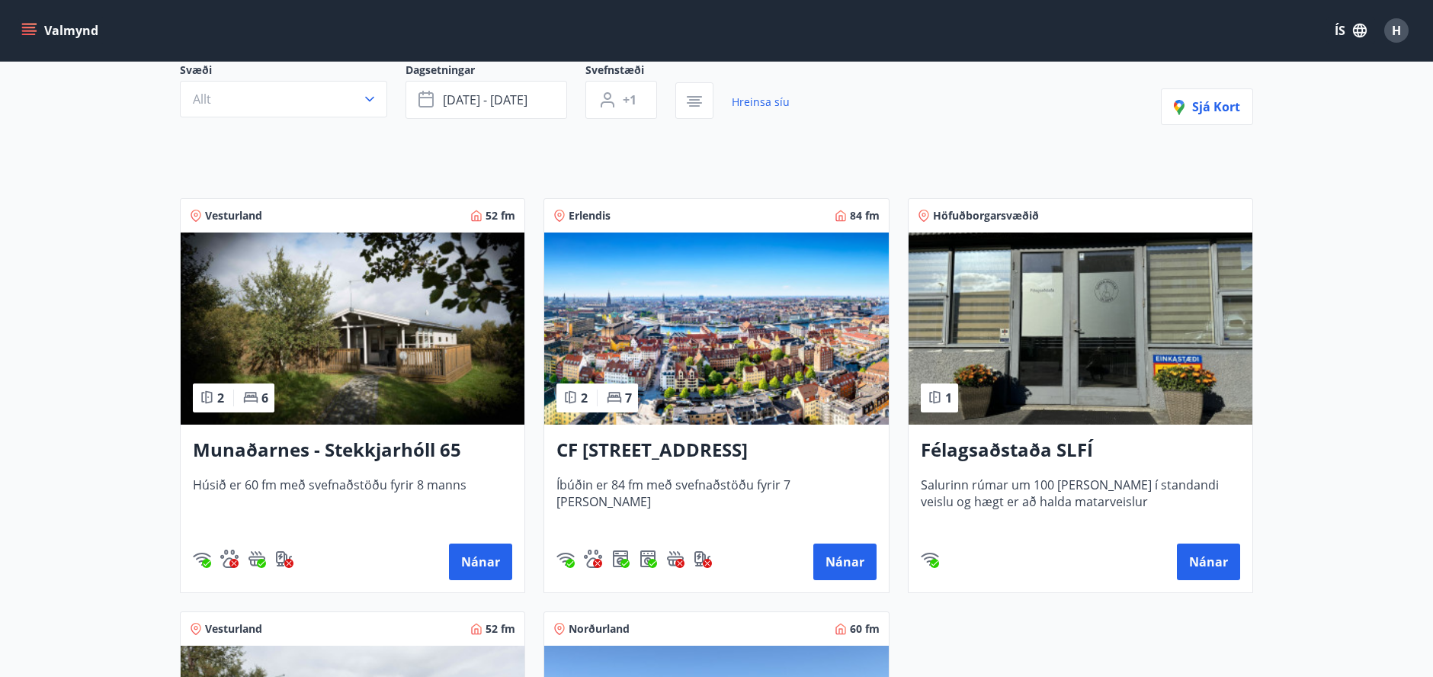
scroll to position [152, 0]
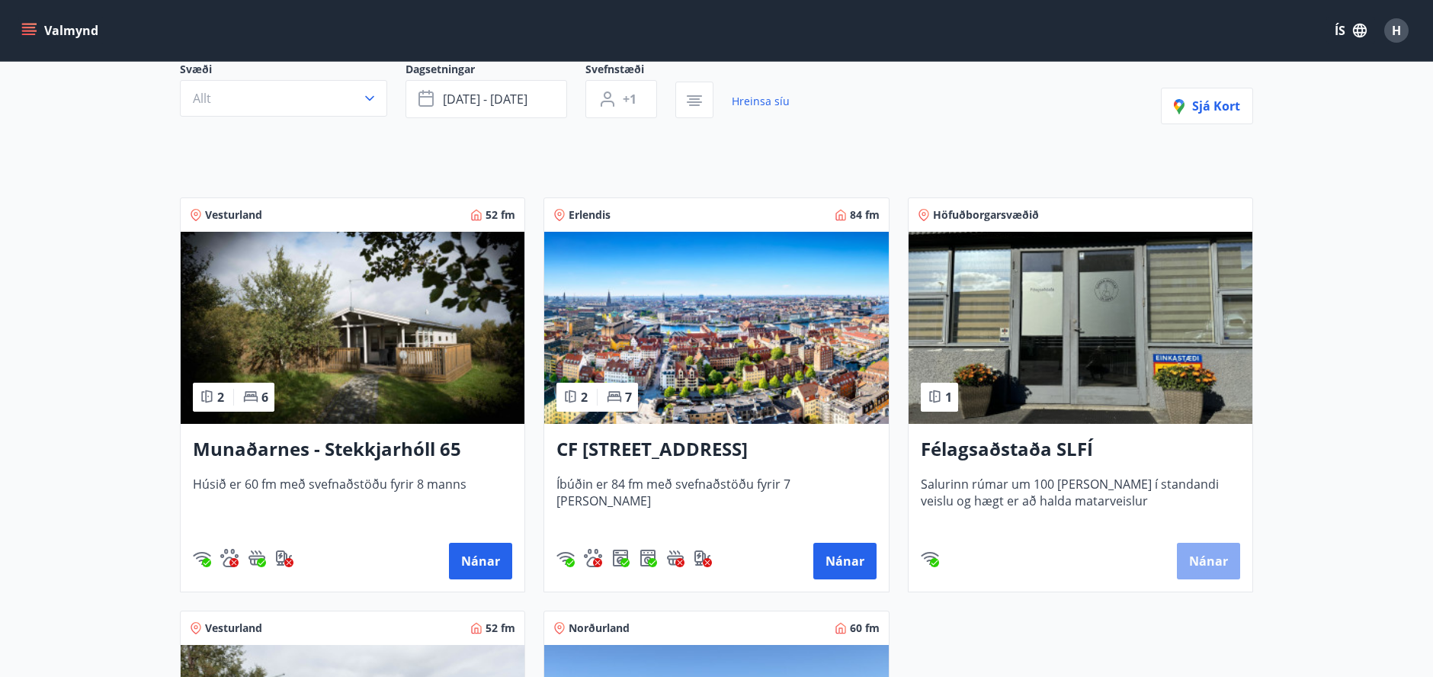
click at [1196, 553] on button "Nánar" at bounding box center [1208, 561] width 63 height 37
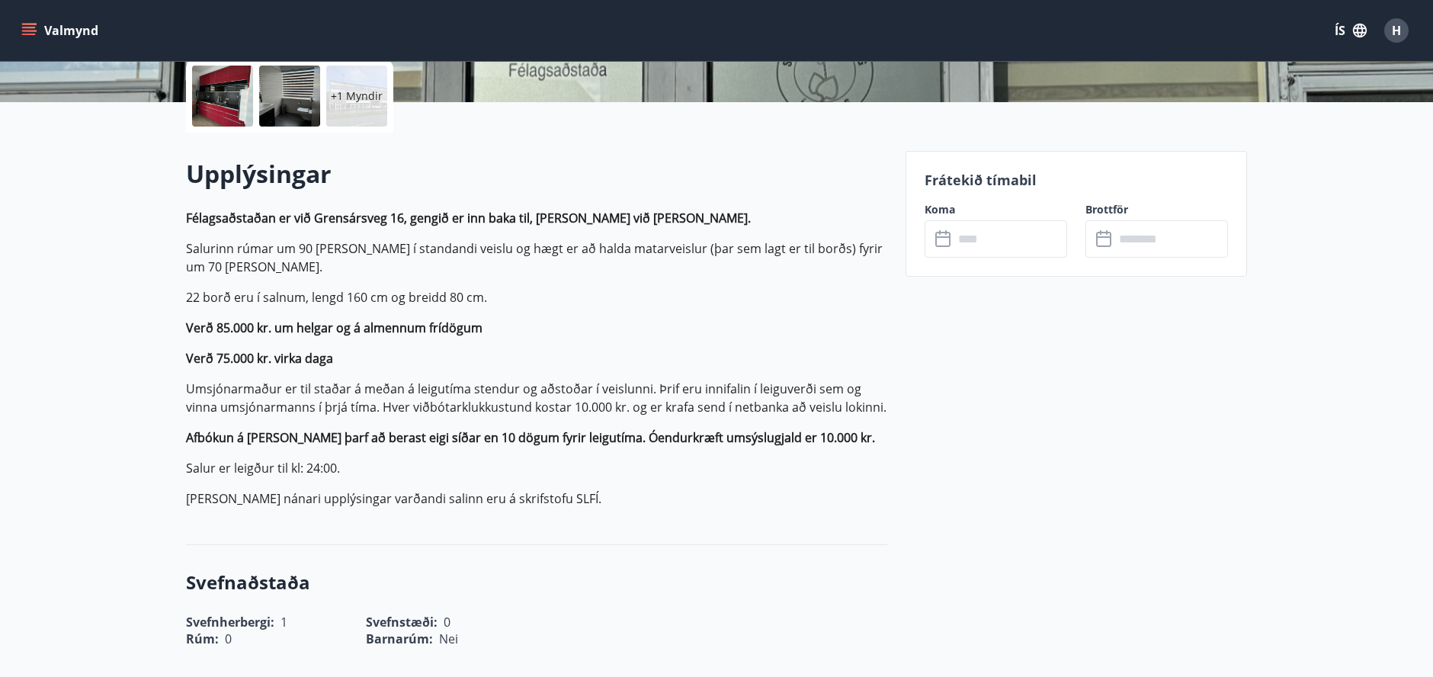
scroll to position [381, 0]
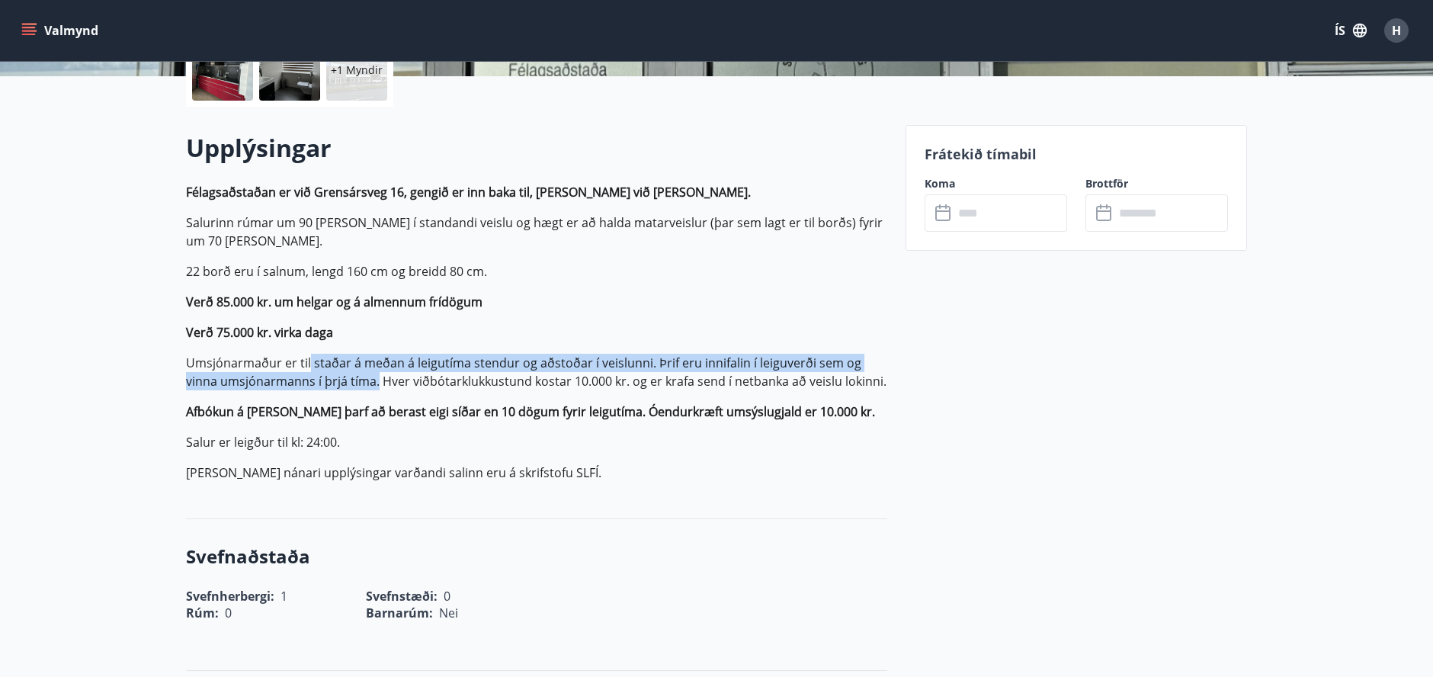
drag, startPoint x: 309, startPoint y: 369, endPoint x: 342, endPoint y: 377, distance: 33.7
click at [342, 377] on p "Umsjónarmaður er til staðar á meðan á leigutíma stendur og aðstoðar í veislunni…" at bounding box center [536, 372] width 701 height 37
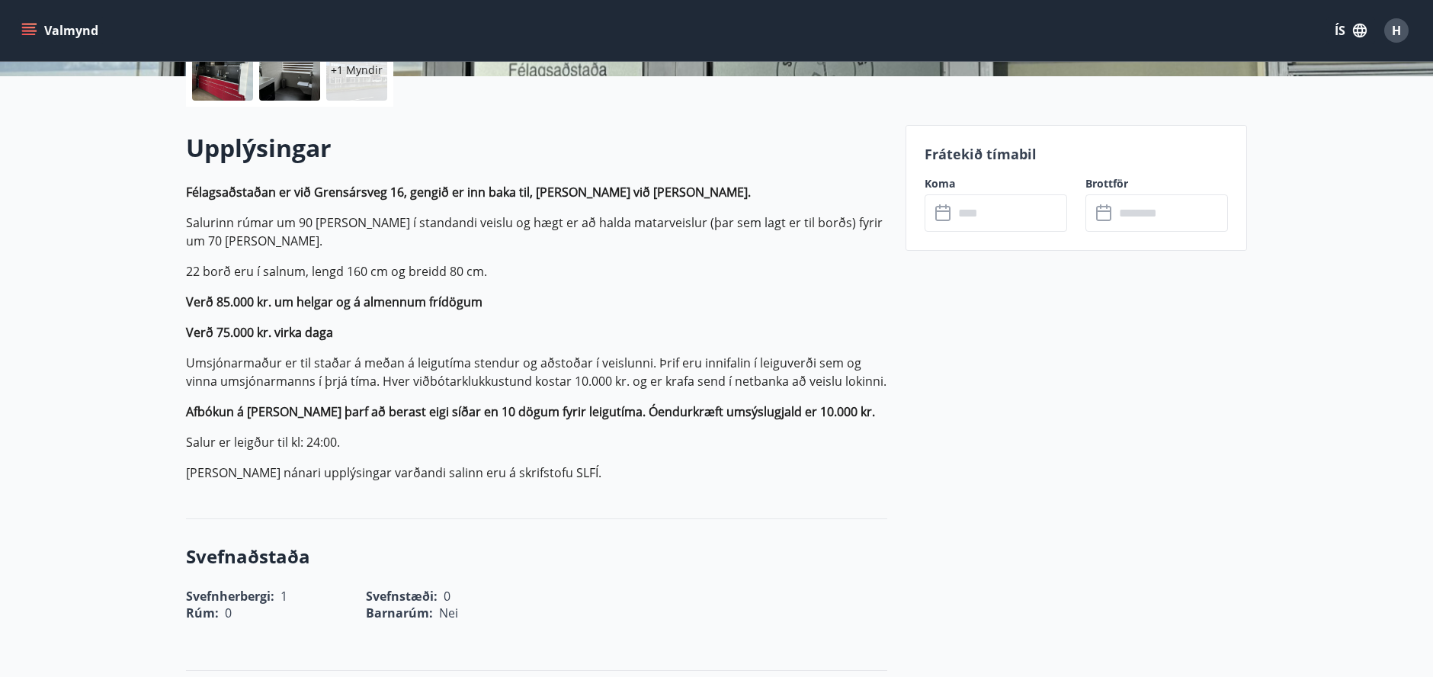
click at [386, 388] on p "Umsjónarmaður er til staðar á meðan á leigutíma stendur og aðstoðar í veislunni…" at bounding box center [536, 372] width 701 height 37
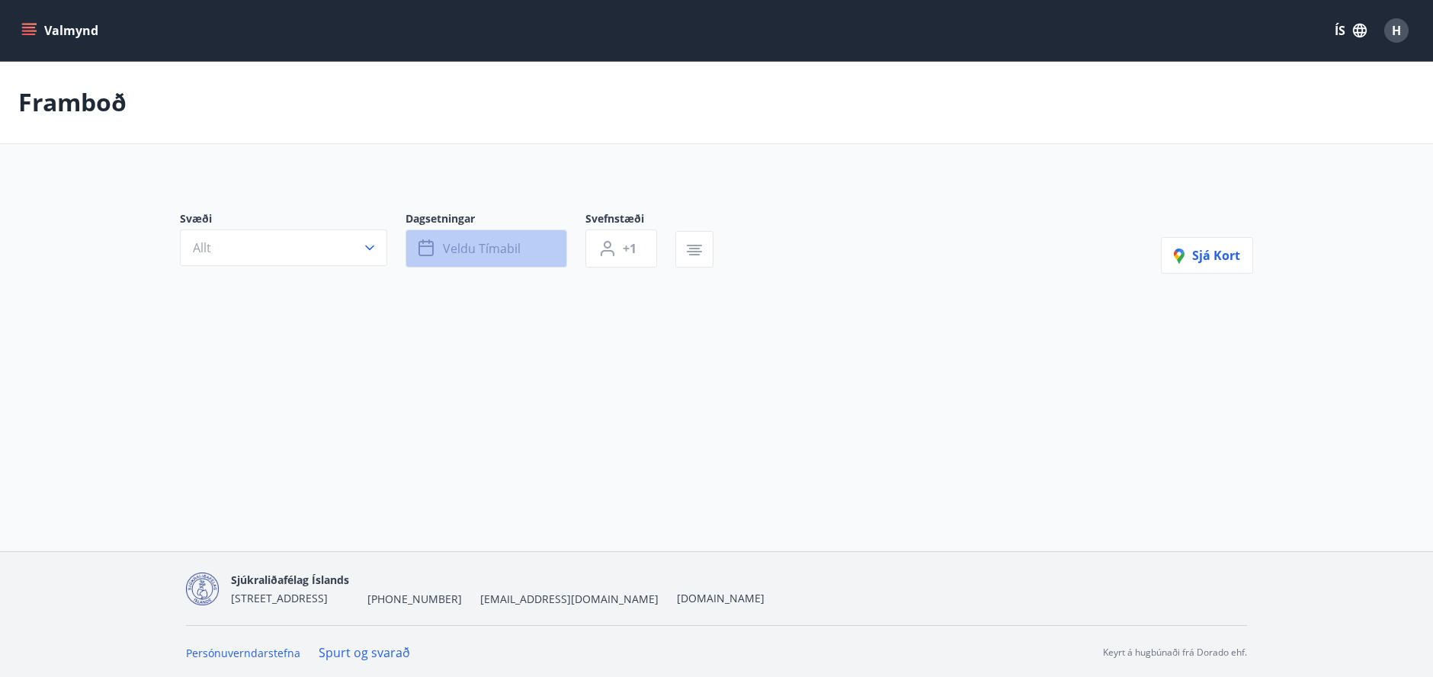
click at [475, 255] on span "Veldu tímabil" at bounding box center [482, 248] width 78 height 17
